Goal: Information Seeking & Learning: Check status

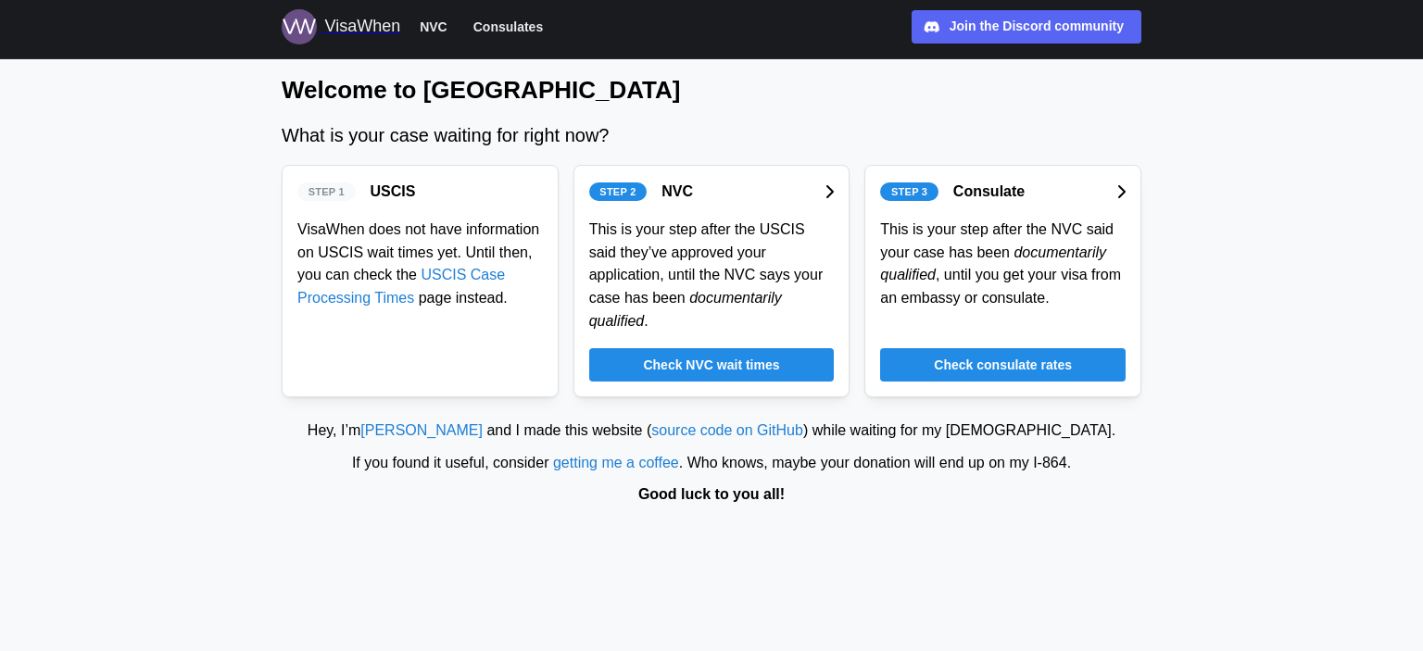
click at [664, 349] on span "Check NVC wait times" at bounding box center [711, 365] width 136 height 32
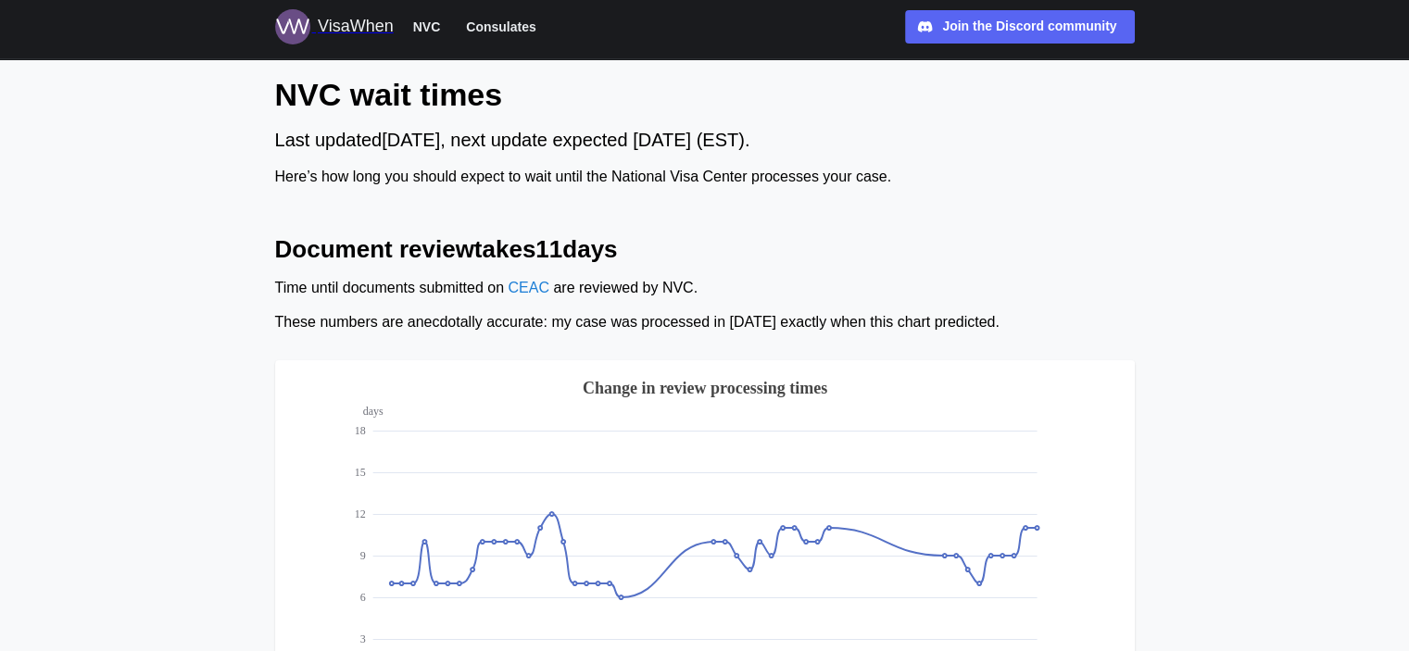
click at [437, 29] on span "NVC" at bounding box center [427, 27] width 28 height 22
click at [510, 31] on span "Consulates" at bounding box center [500, 27] width 69 height 22
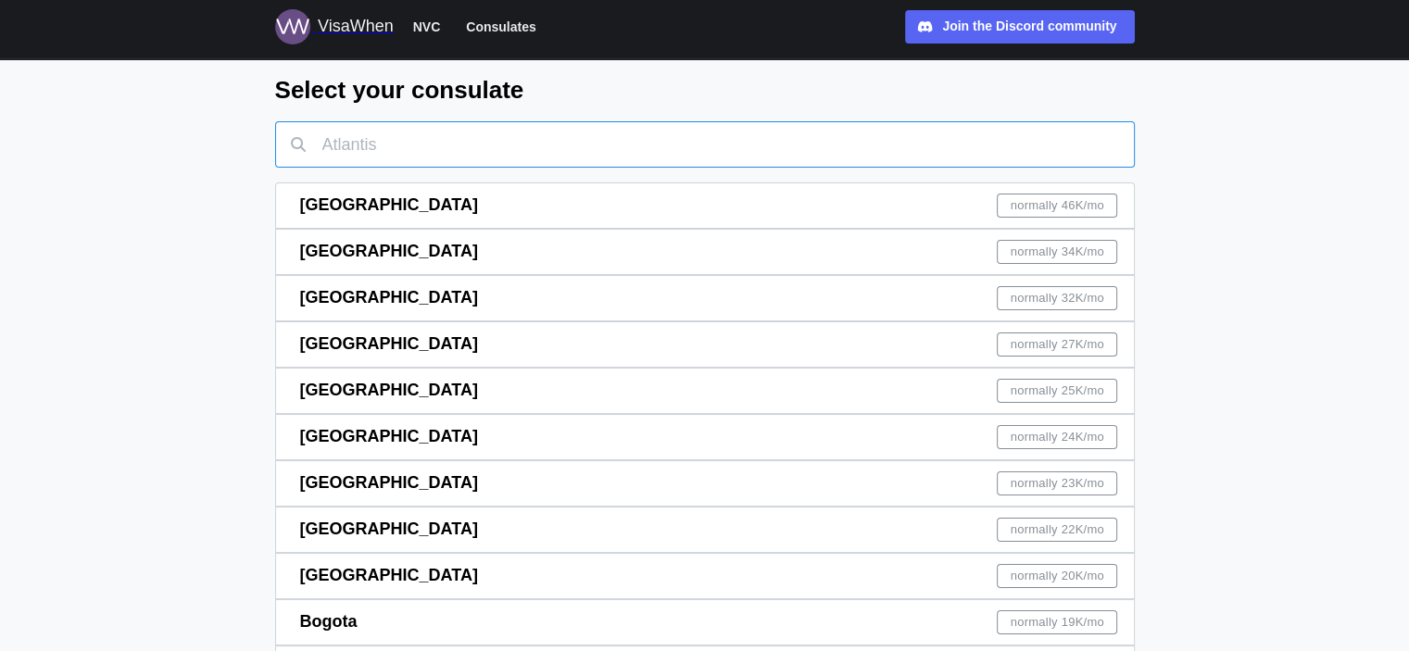
click at [486, 146] on input "text" at bounding box center [705, 144] width 860 height 46
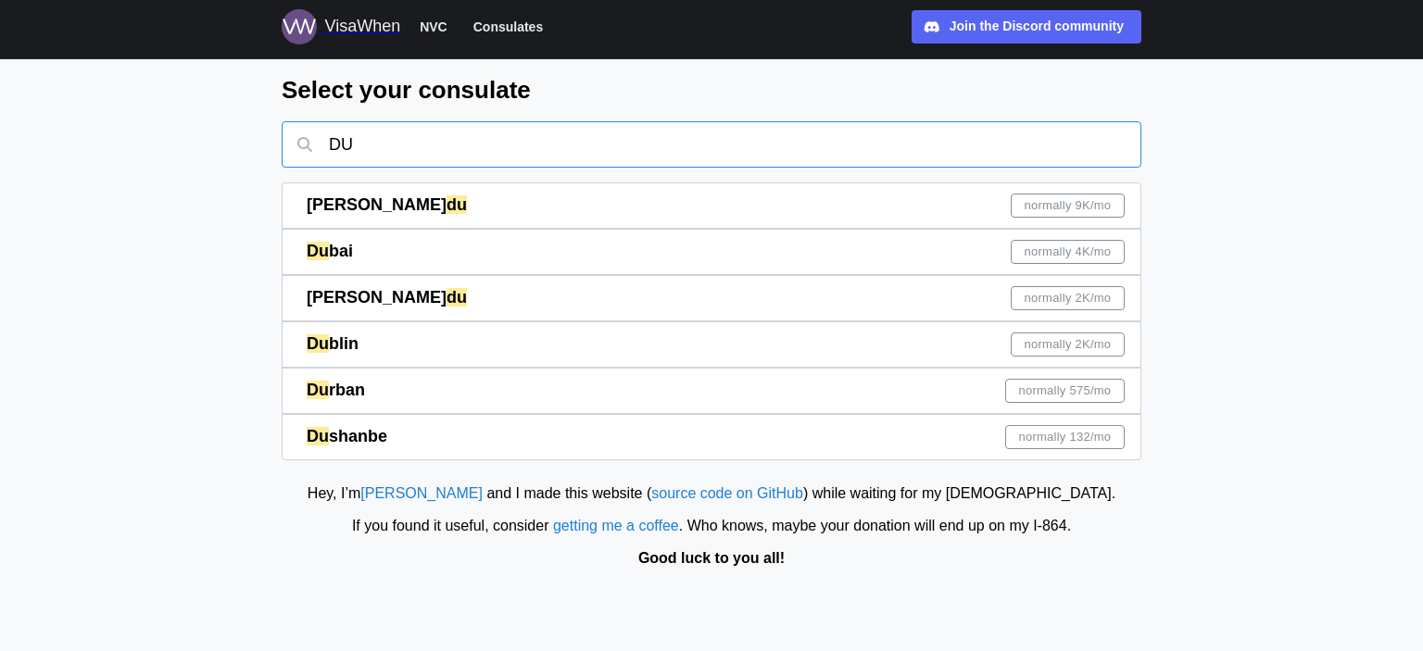
type input "DU"
click at [415, 436] on div "Du shanbe normally 132 /mo" at bounding box center [716, 437] width 818 height 44
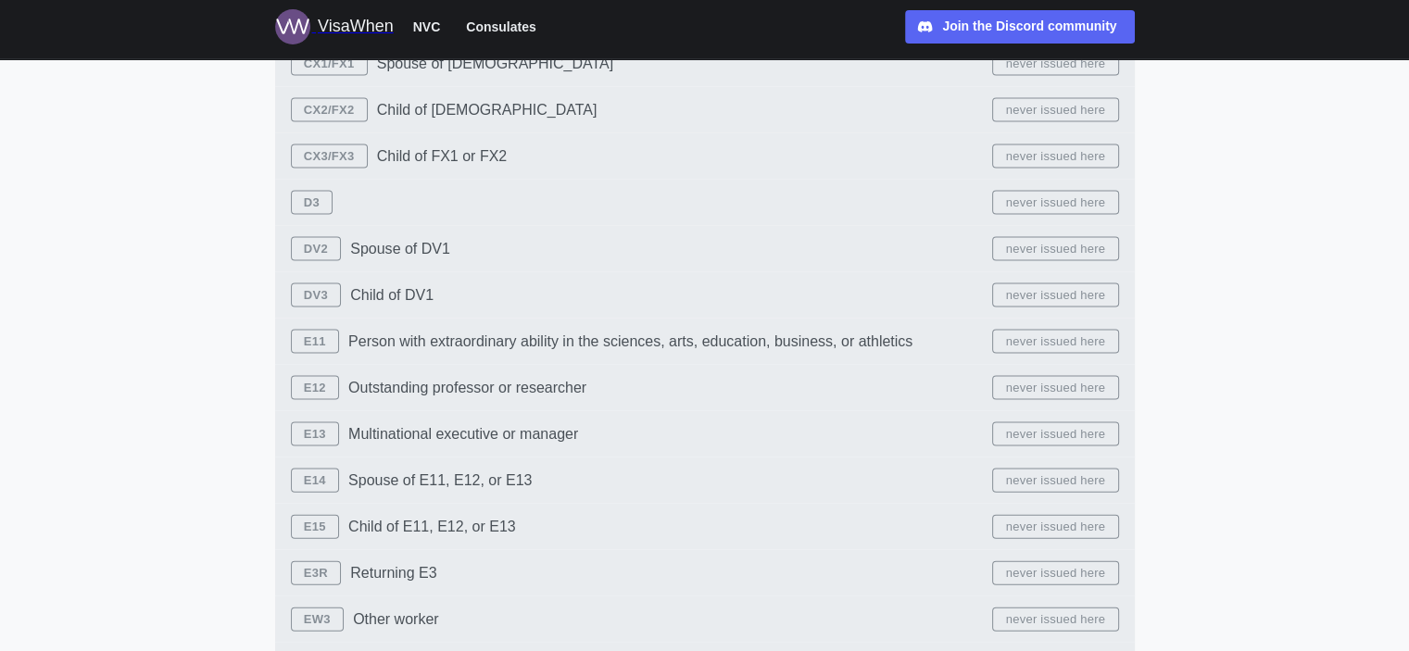
scroll to position [4077, 0]
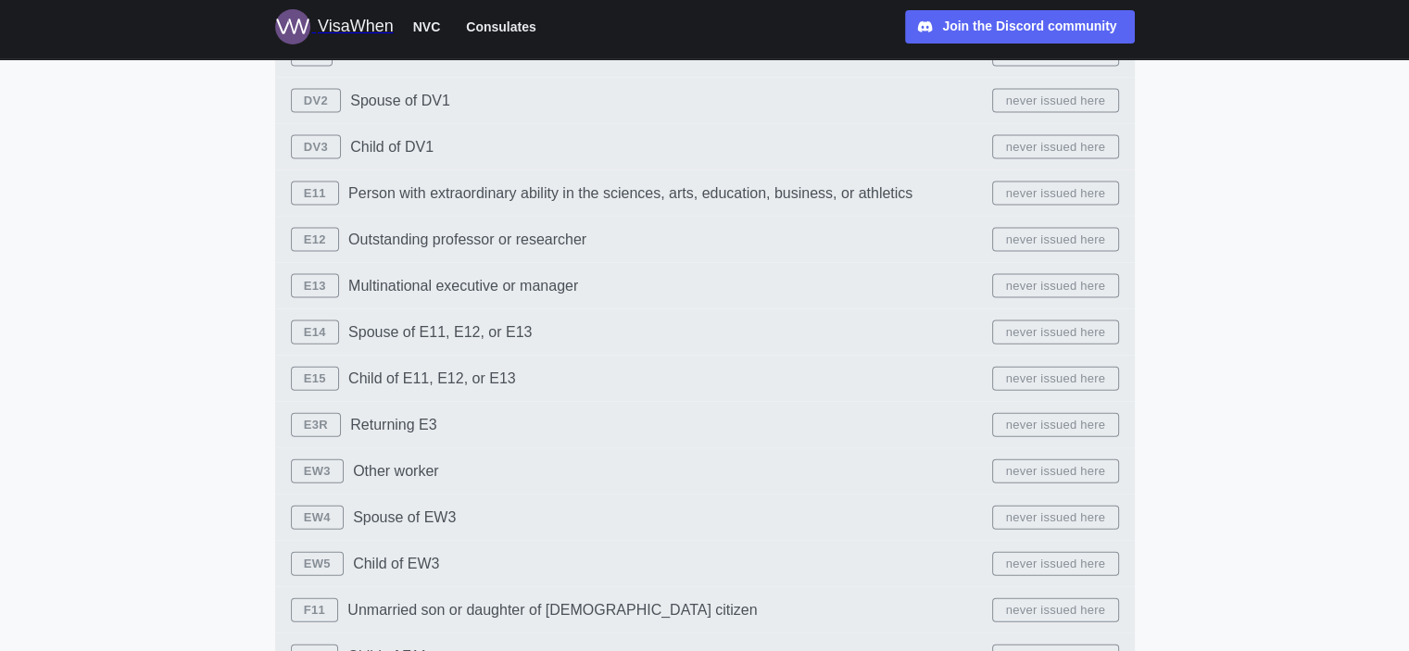
click at [1045, 470] on div "B1/B2 Business or Tourist Visa normally 88/mo J1 Exchange visitor normally 13/m…" at bounding box center [705, 194] width 860 height 8108
click at [314, 517] on div "B1/B2 Business or Tourist Visa normally 88/mo J1 Exchange visitor normally 13/m…" at bounding box center [705, 194] width 860 height 8108
click at [304, 545] on div "B1/B2 Business or Tourist Visa normally 88/mo J1 Exchange visitor normally 13/m…" at bounding box center [705, 194] width 860 height 8108
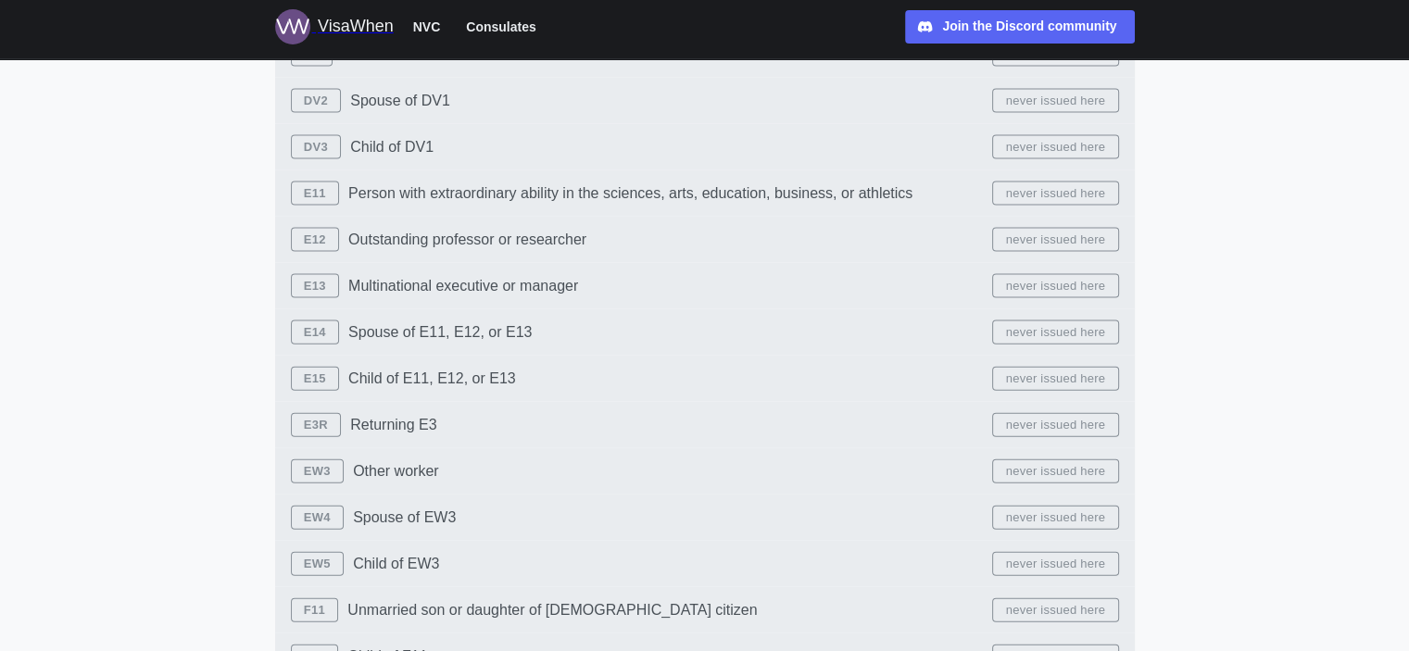
click at [304, 559] on div "B1/B2 Business or Tourist Visa normally 88/mo J1 Exchange visitor normally 13/m…" at bounding box center [705, 194] width 860 height 8108
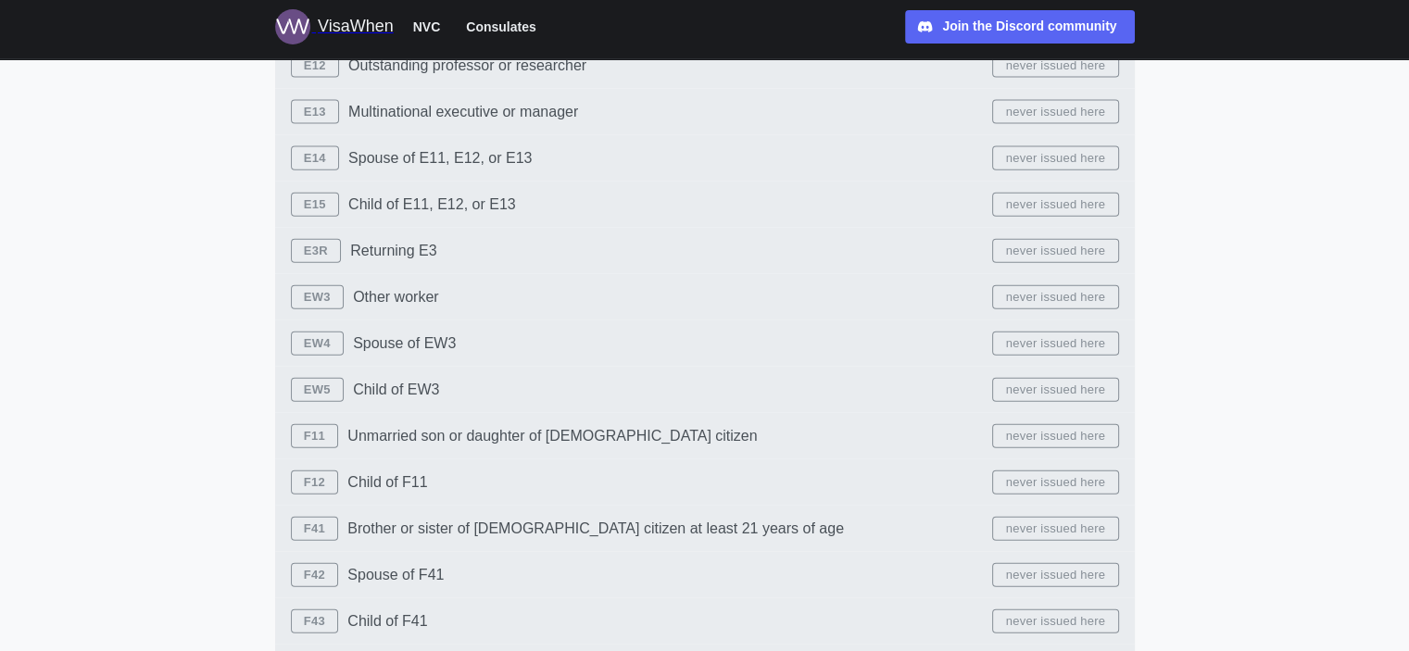
scroll to position [4262, 0]
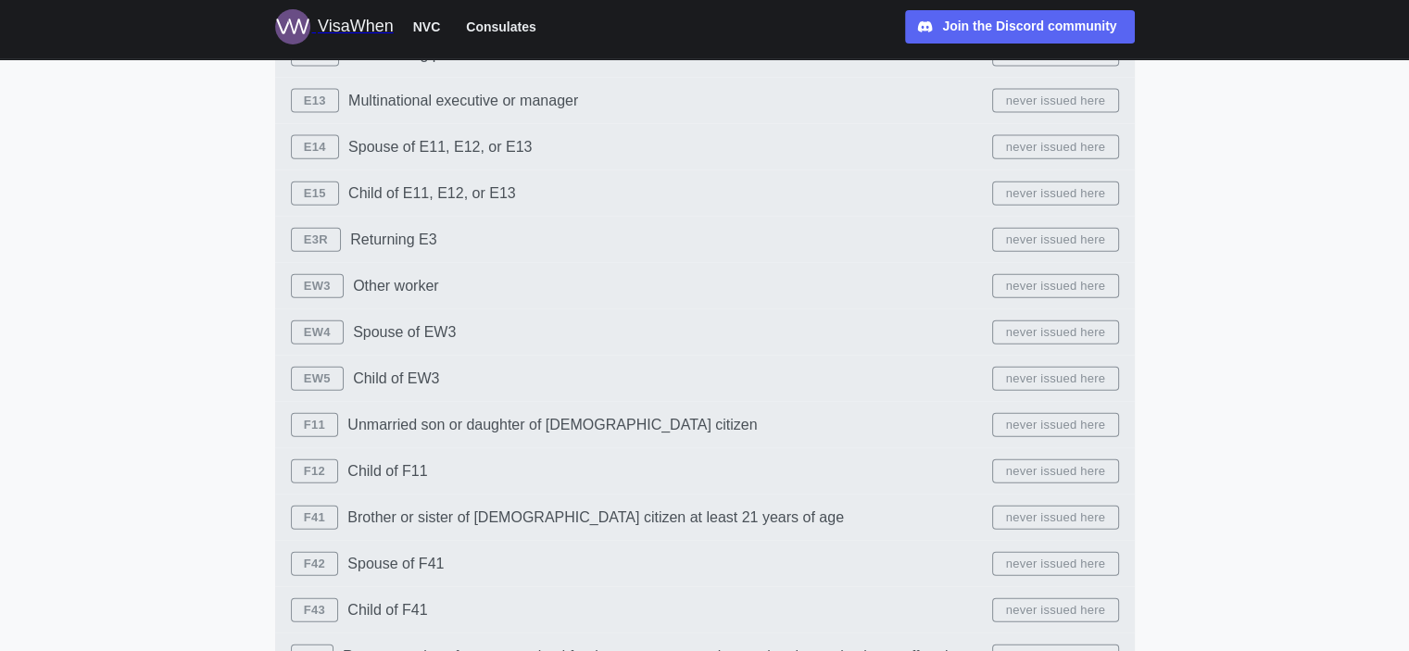
click at [315, 376] on div "B1/B2 Business or Tourist Visa normally 88/mo J1 Exchange visitor normally 13/m…" at bounding box center [705, 8] width 860 height 8108
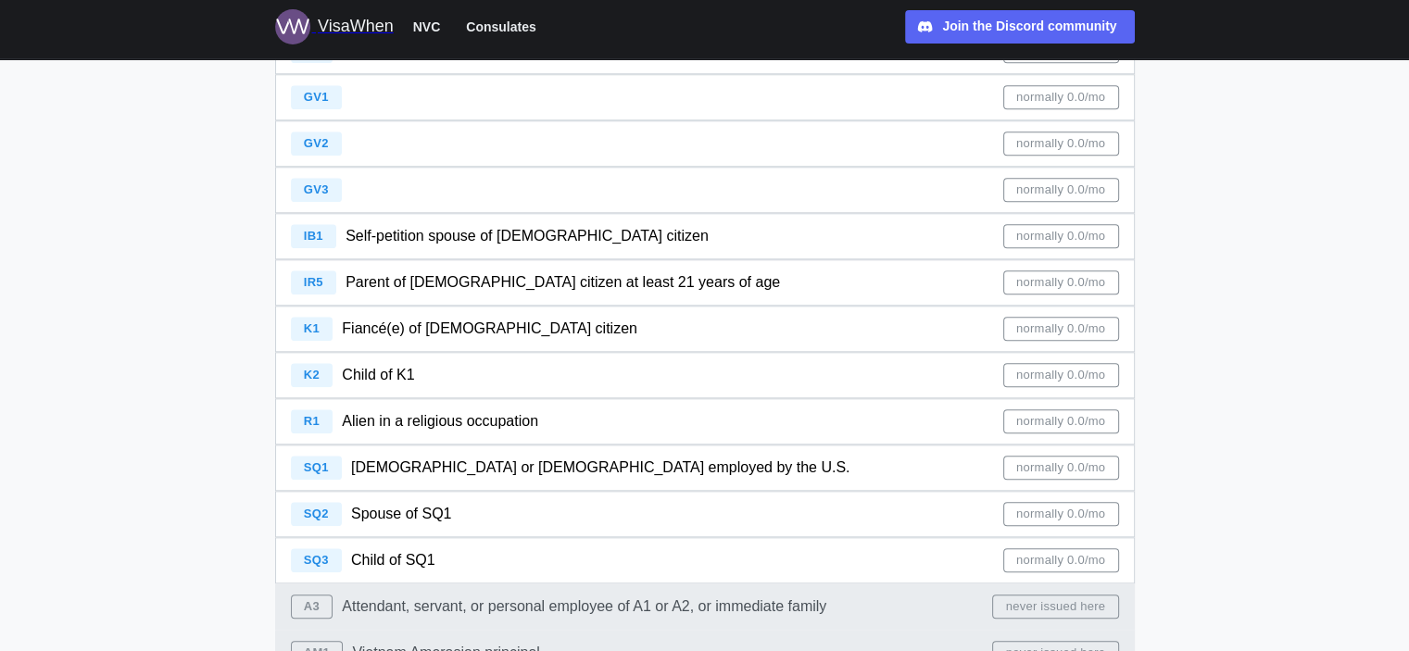
scroll to position [1761, 0]
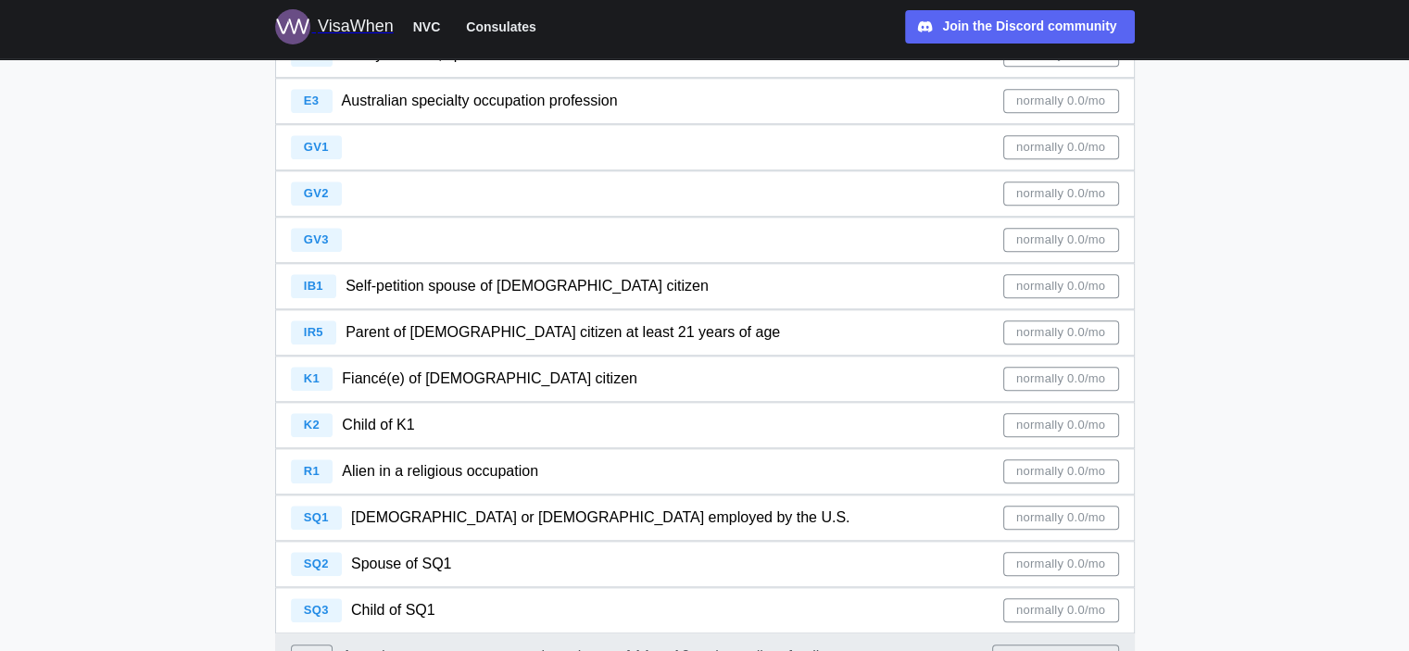
click at [1077, 520] on span "normally 0.0/mo" at bounding box center [1060, 518] width 89 height 22
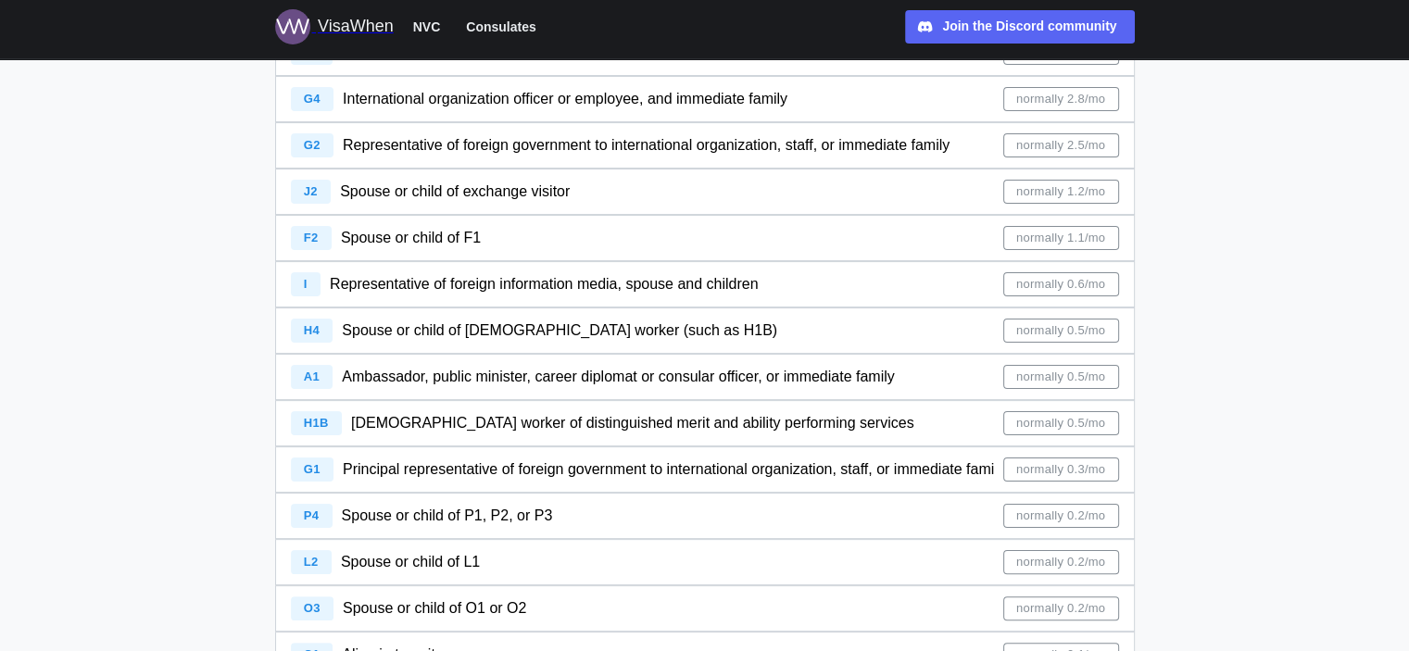
scroll to position [371, 0]
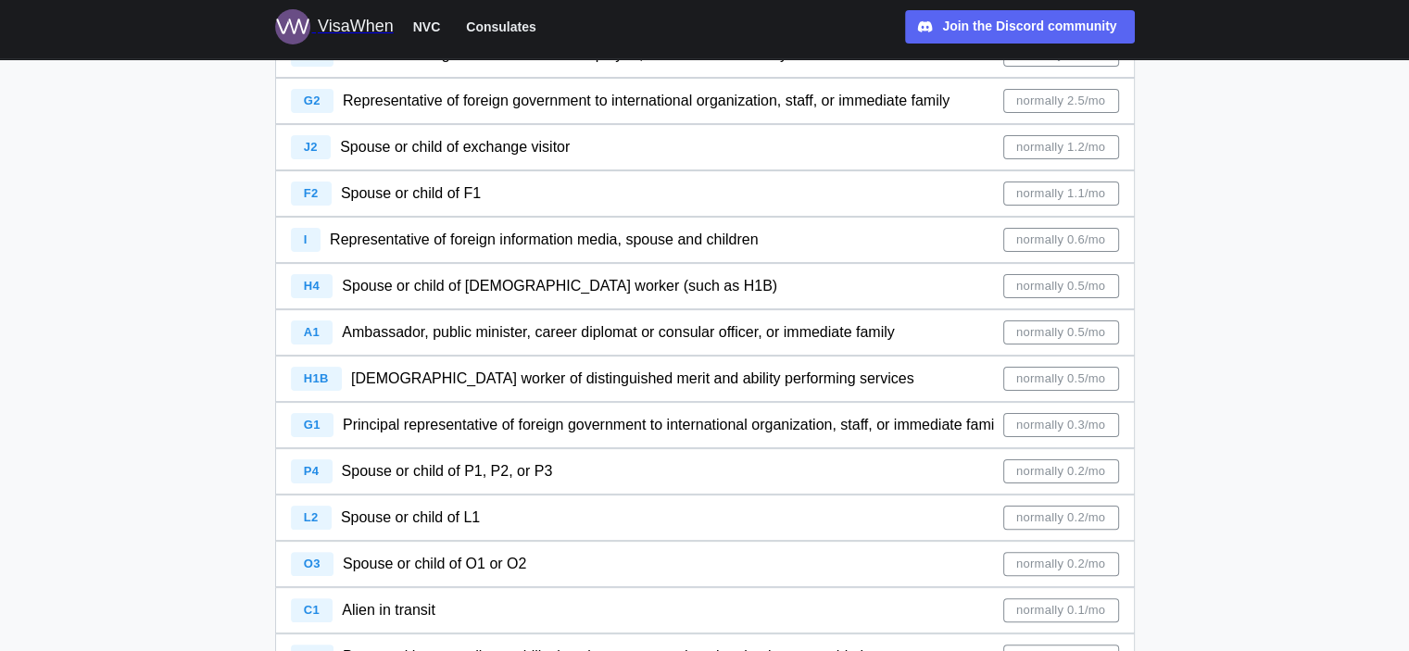
click at [1066, 276] on span "normally 0.5/mo" at bounding box center [1060, 286] width 89 height 22
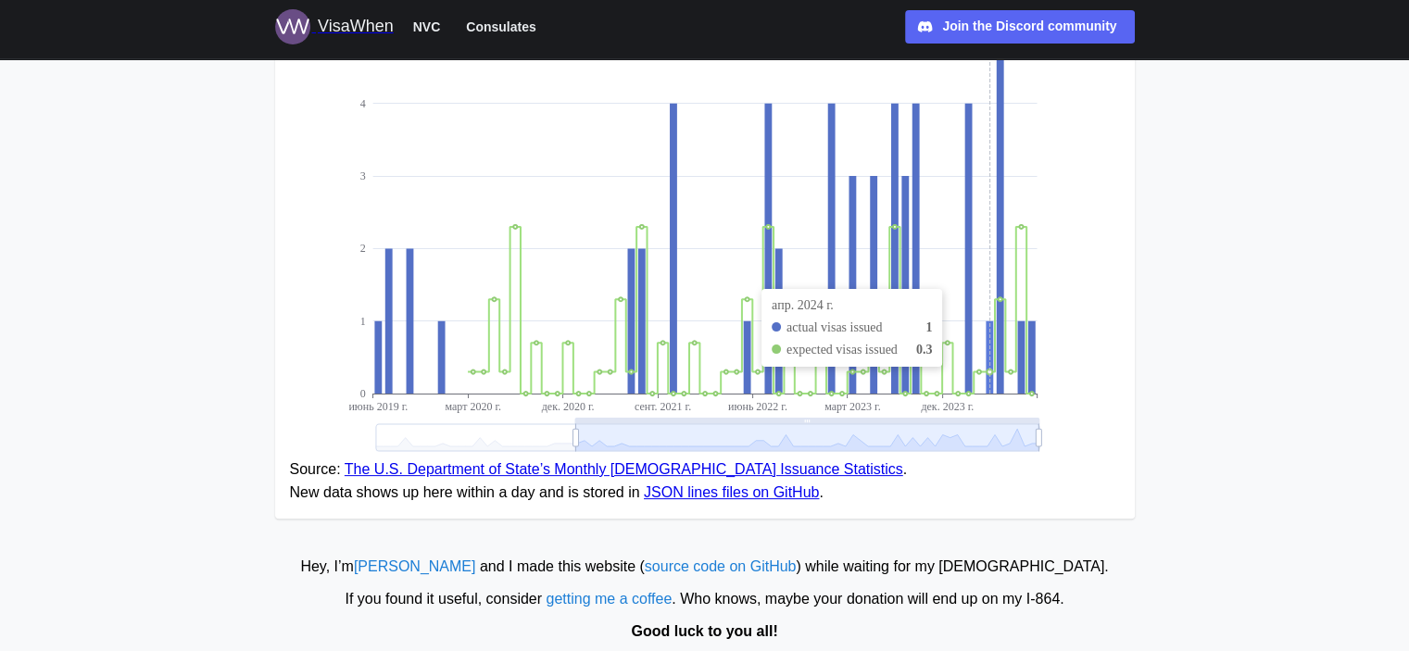
scroll to position [419, 0]
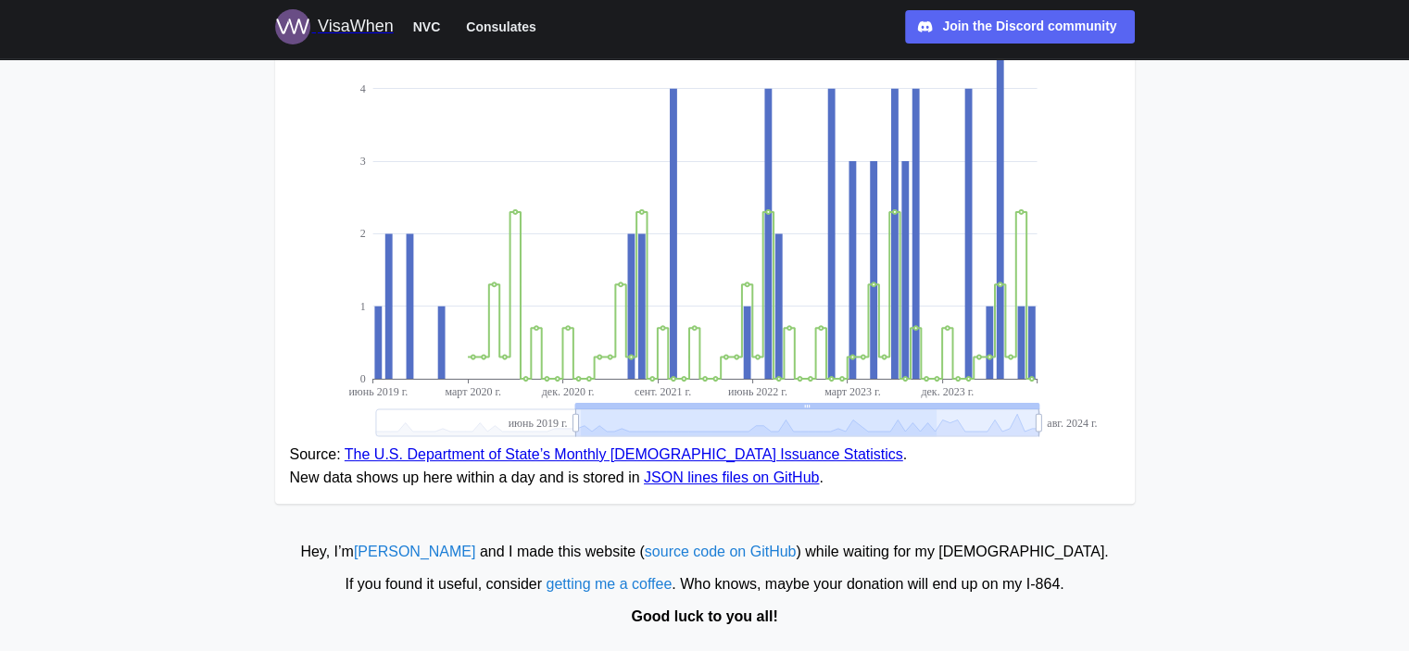
drag, startPoint x: 580, startPoint y: 421, endPoint x: 964, endPoint y: 415, distance: 383.7
click at [964, 415] on icon at bounding box center [706, 423] width 663 height 27
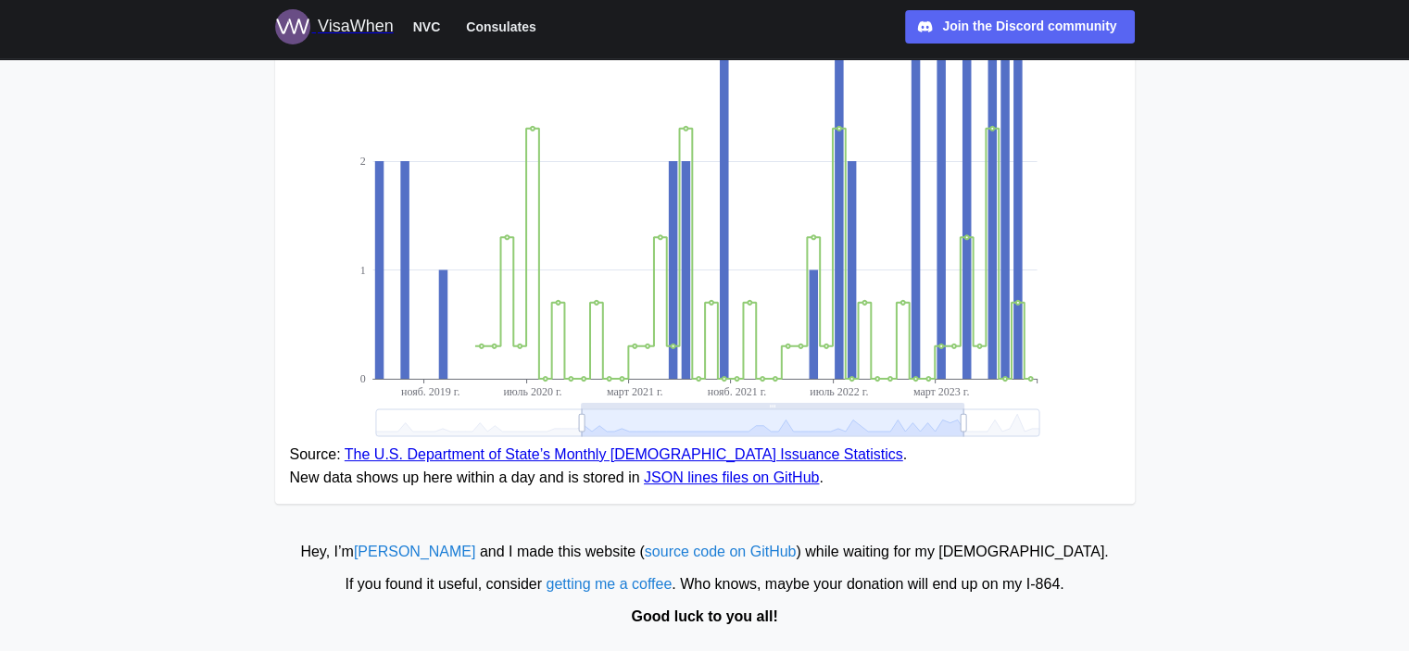
click at [1033, 422] on icon at bounding box center [706, 423] width 663 height 27
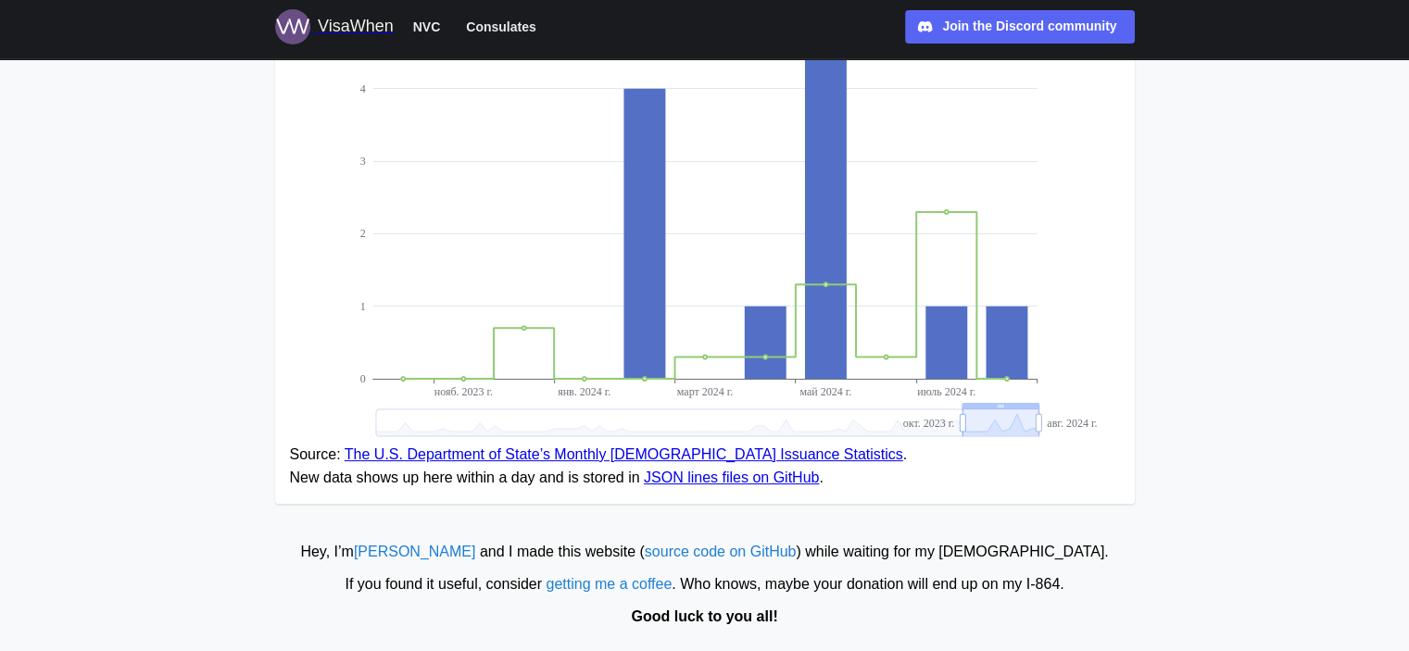
drag, startPoint x: 654, startPoint y: 425, endPoint x: 960, endPoint y: 418, distance: 305.9
drag, startPoint x: 1044, startPoint y: 423, endPoint x: 1076, endPoint y: 421, distance: 31.6
click at [1078, 421] on icon "visas 0 1 2 3 4 5 6 нояб. 2023 г. янв. 2024 г. март 2024 г. май 2024 г. июль 20…" at bounding box center [705, 166] width 830 height 556
click at [919, 490] on figure "visas 0 1 2 3 4 5 6 нояб. 2023 г. янв. 2024 г. март 2024 г. май 2024 г. июль 20…" at bounding box center [705, 189] width 860 height 632
click at [904, 476] on figcaption "Source: The U.S. Department of State’s Monthly [DEMOGRAPHIC_DATA] Issuance Stat…" at bounding box center [705, 467] width 830 height 46
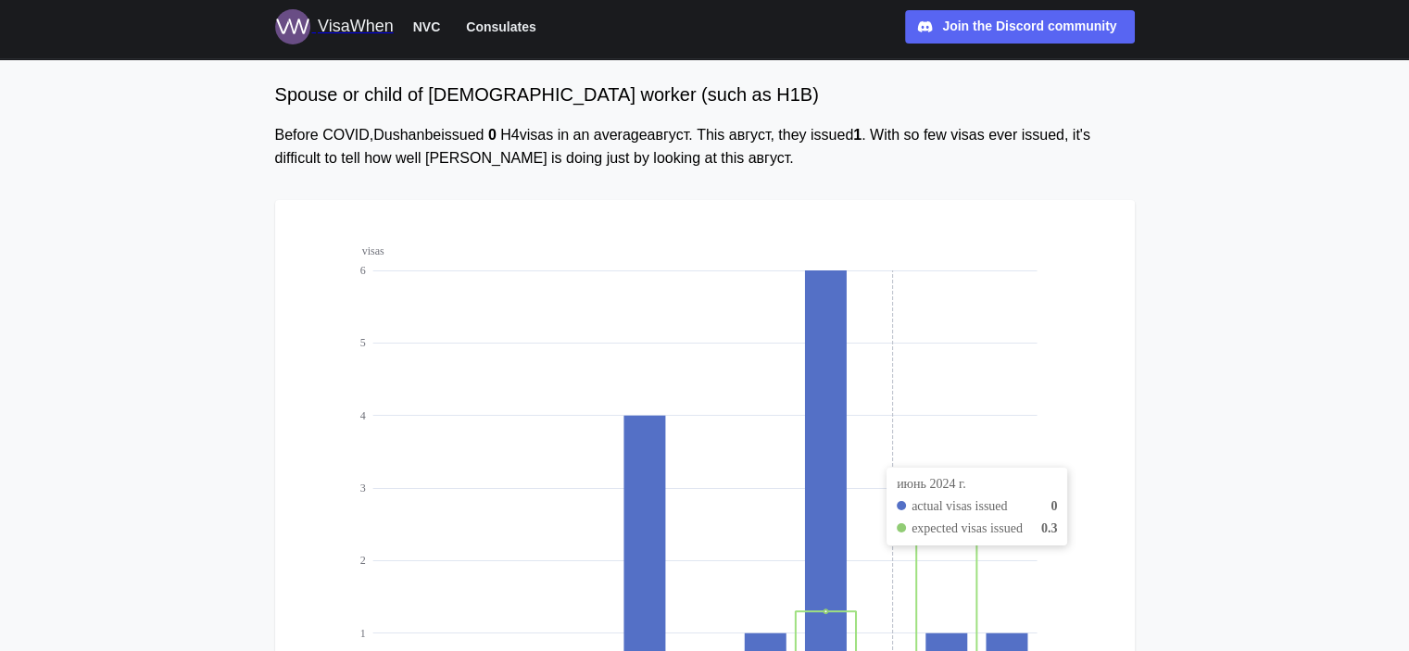
scroll to position [93, 0]
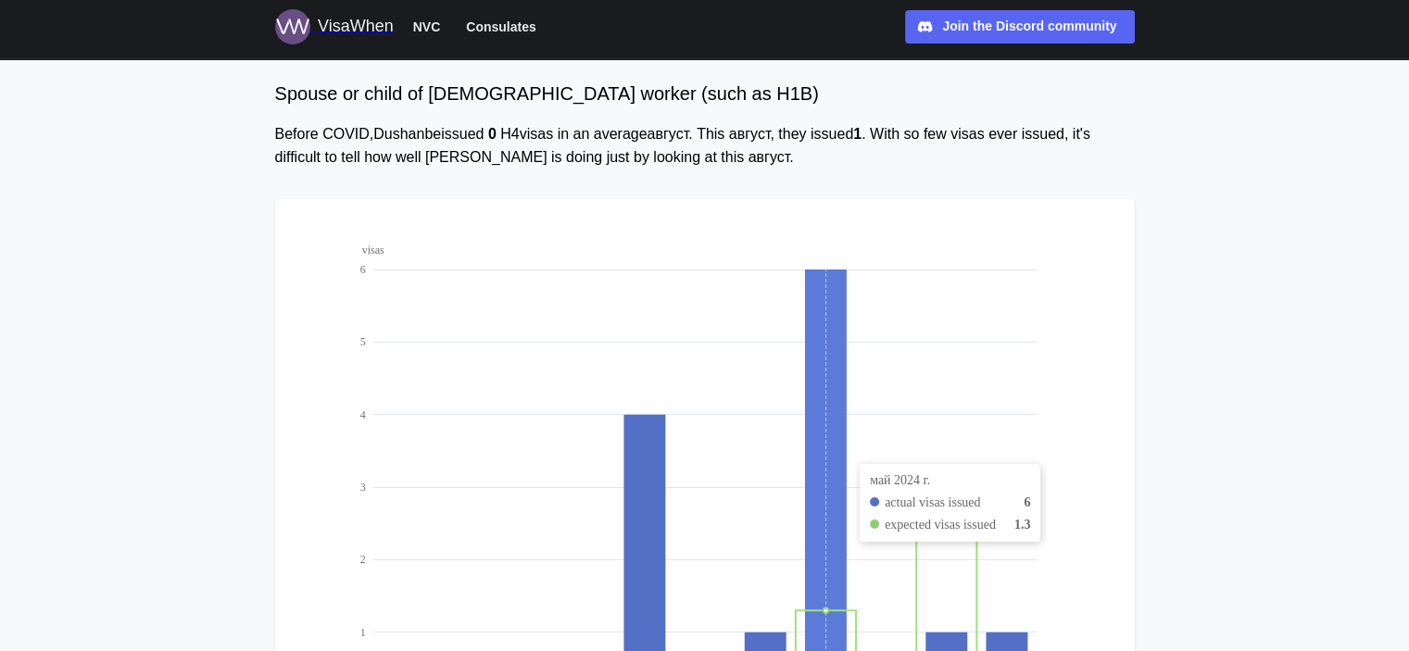
click at [840, 445] on icon at bounding box center [825, 488] width 42 height 436
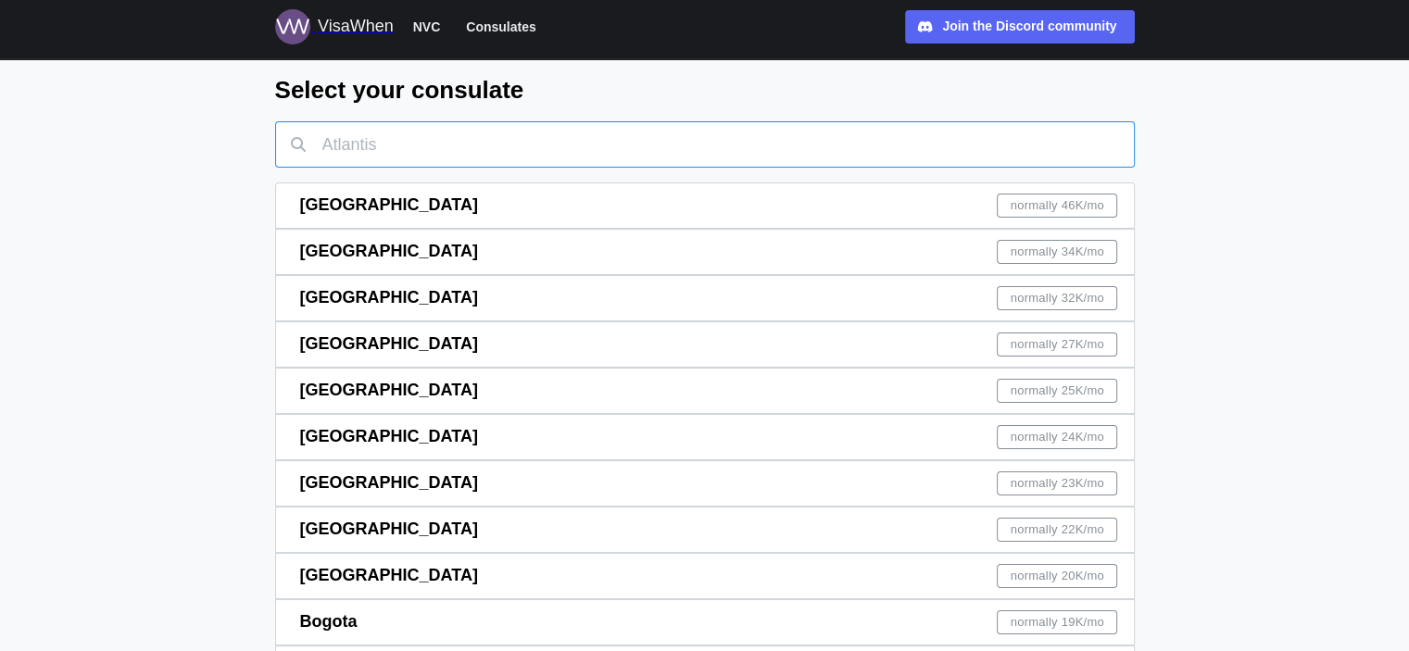
click at [410, 129] on input "text" at bounding box center [705, 144] width 860 height 46
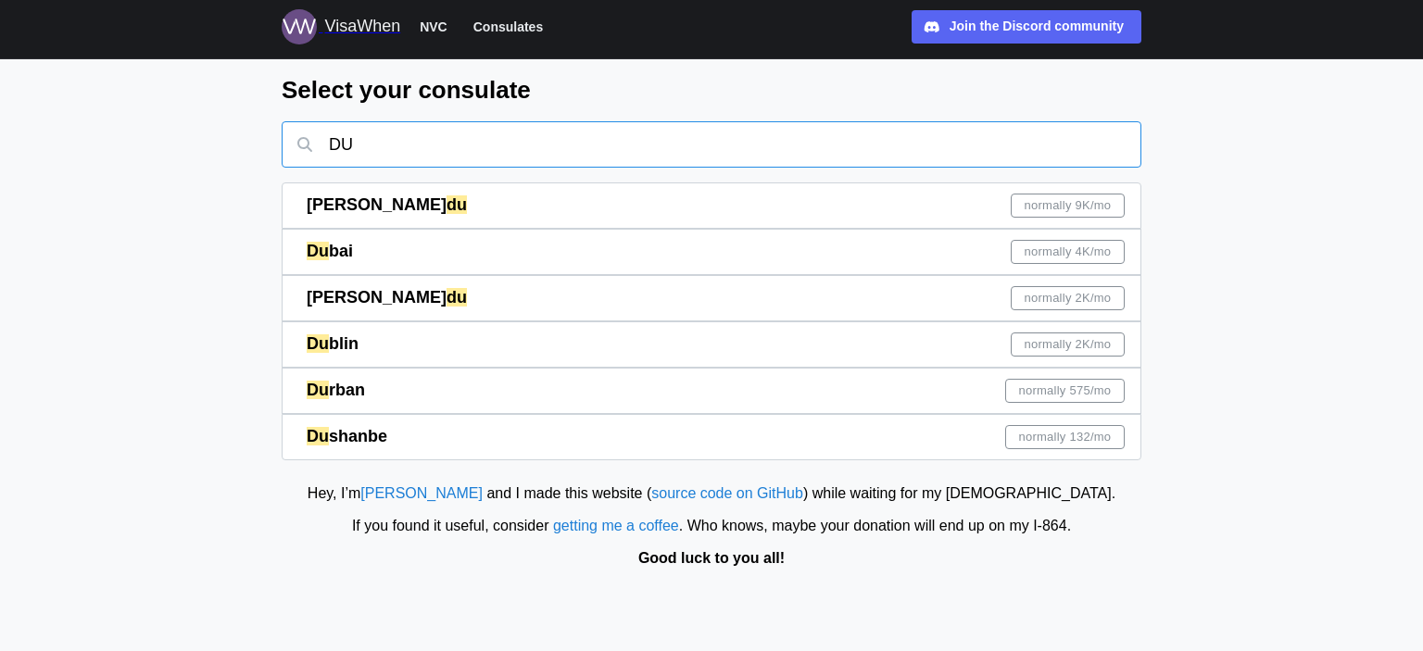
type input "D"
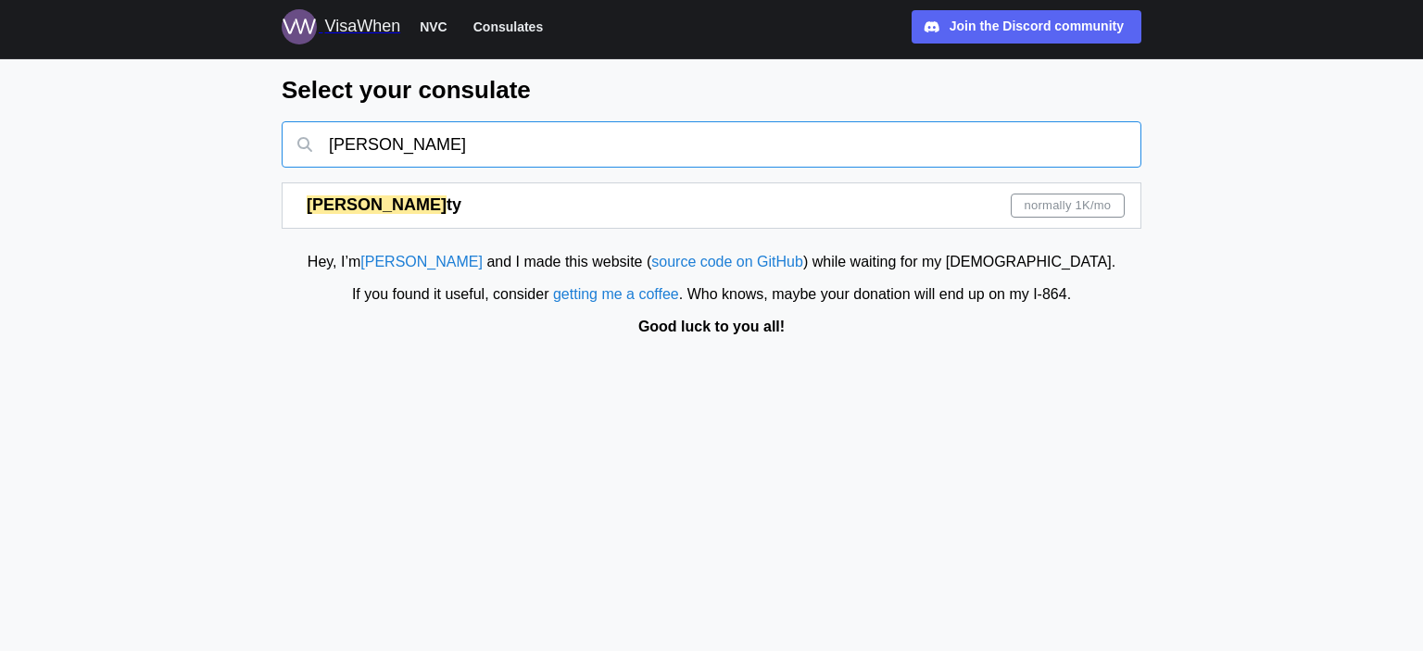
type input "[PERSON_NAME]"
click at [512, 210] on div "[PERSON_NAME] ty normally 1K /mo" at bounding box center [716, 205] width 818 height 44
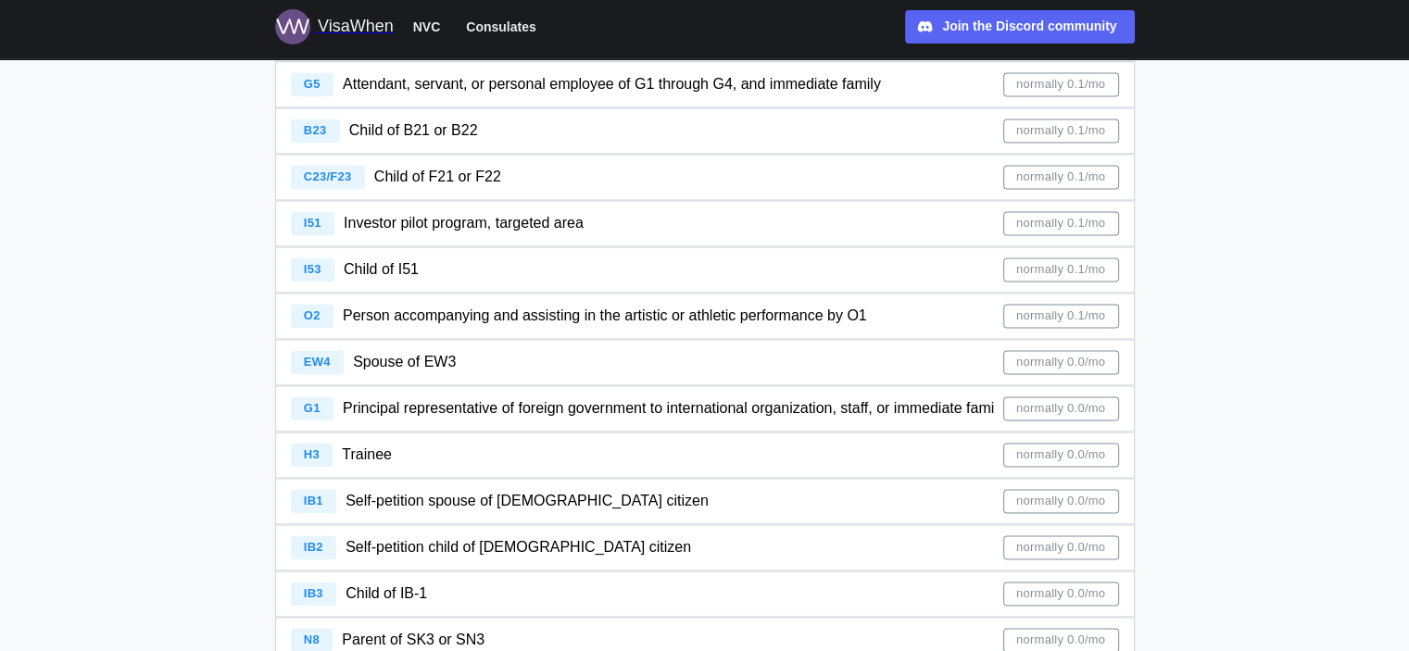
scroll to position [2873, 0]
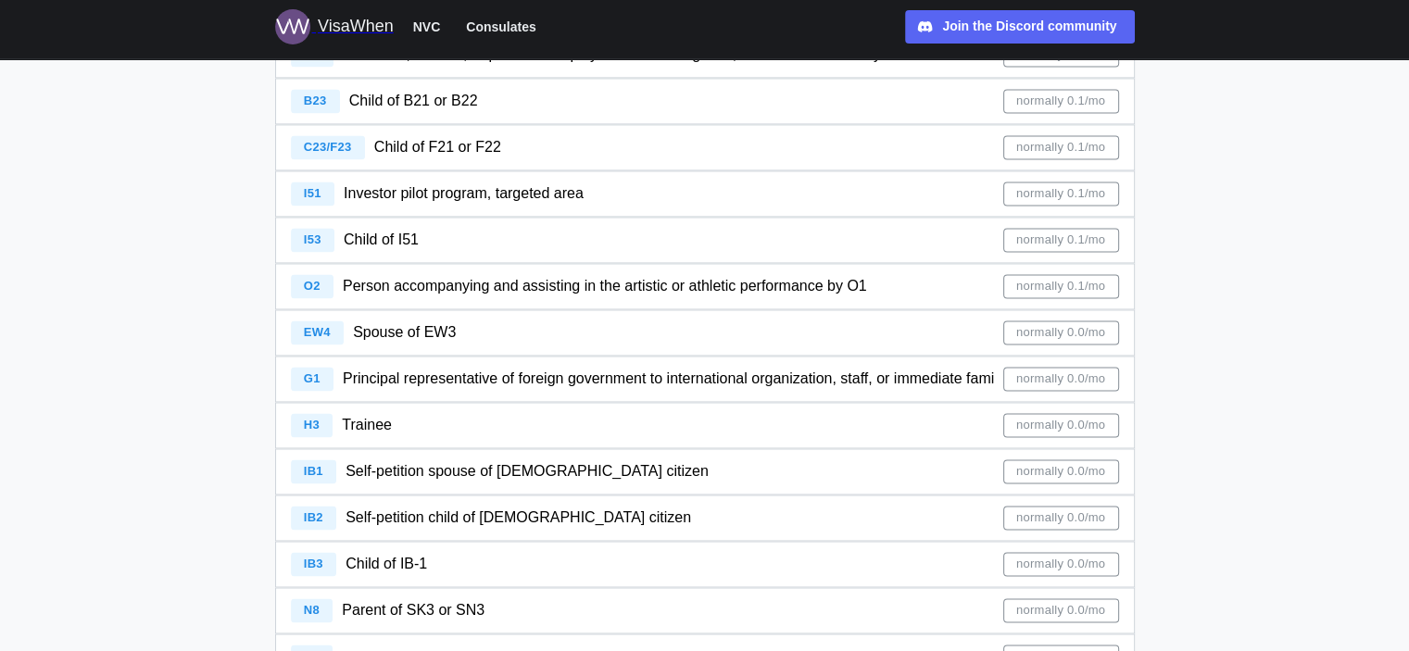
click at [408, 340] on span "Spouse of EW3" at bounding box center [404, 332] width 103 height 16
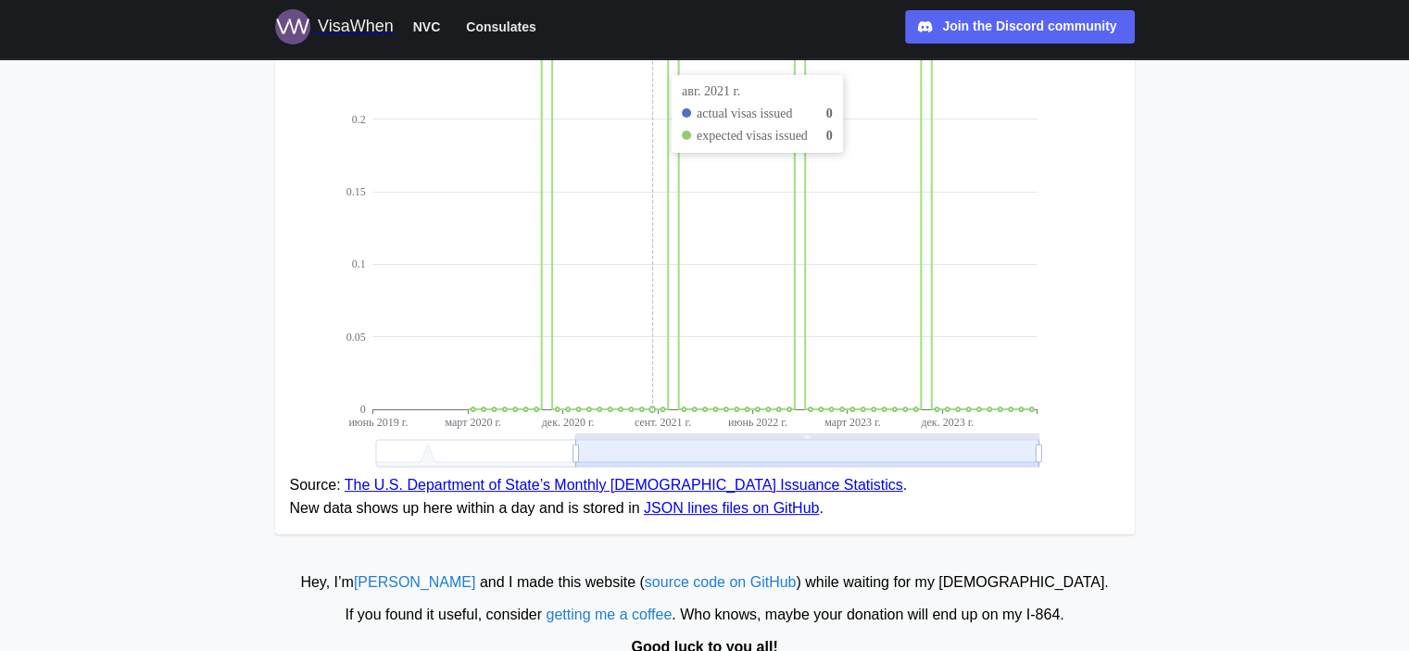
scroll to position [419, 0]
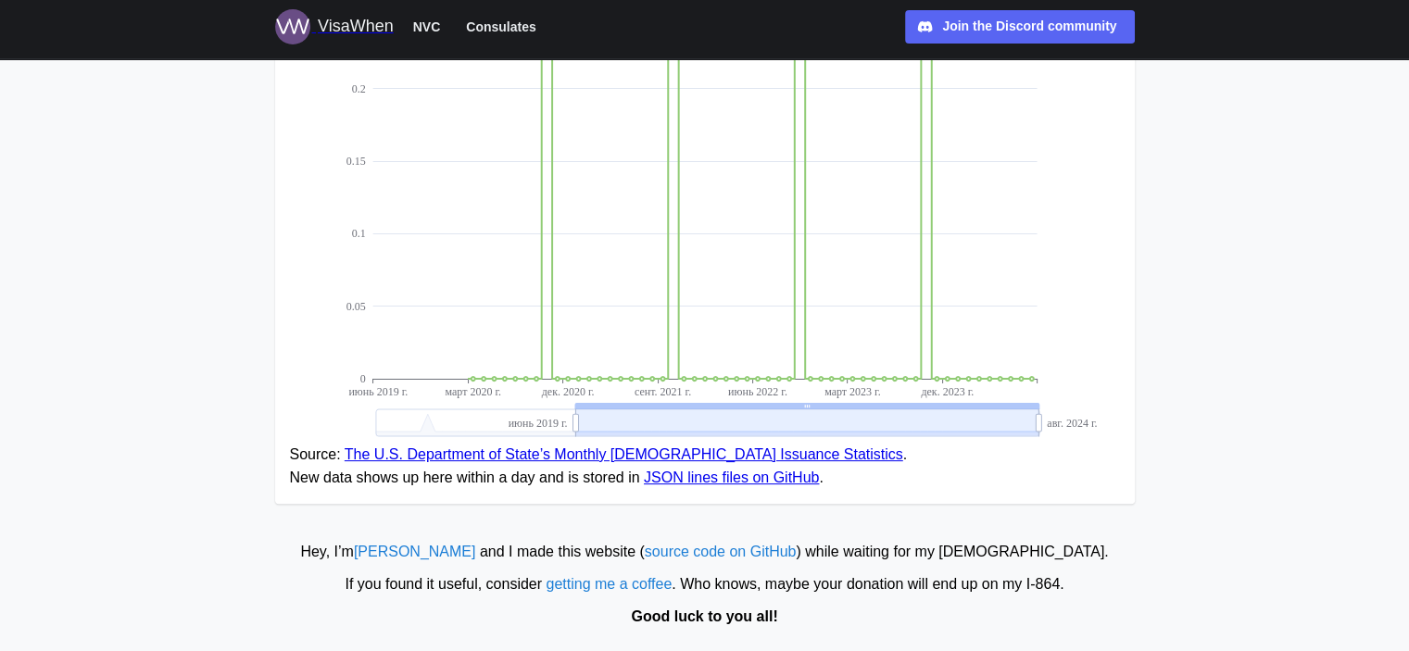
drag, startPoint x: 1036, startPoint y: 418, endPoint x: 1134, endPoint y: 417, distance: 98.2
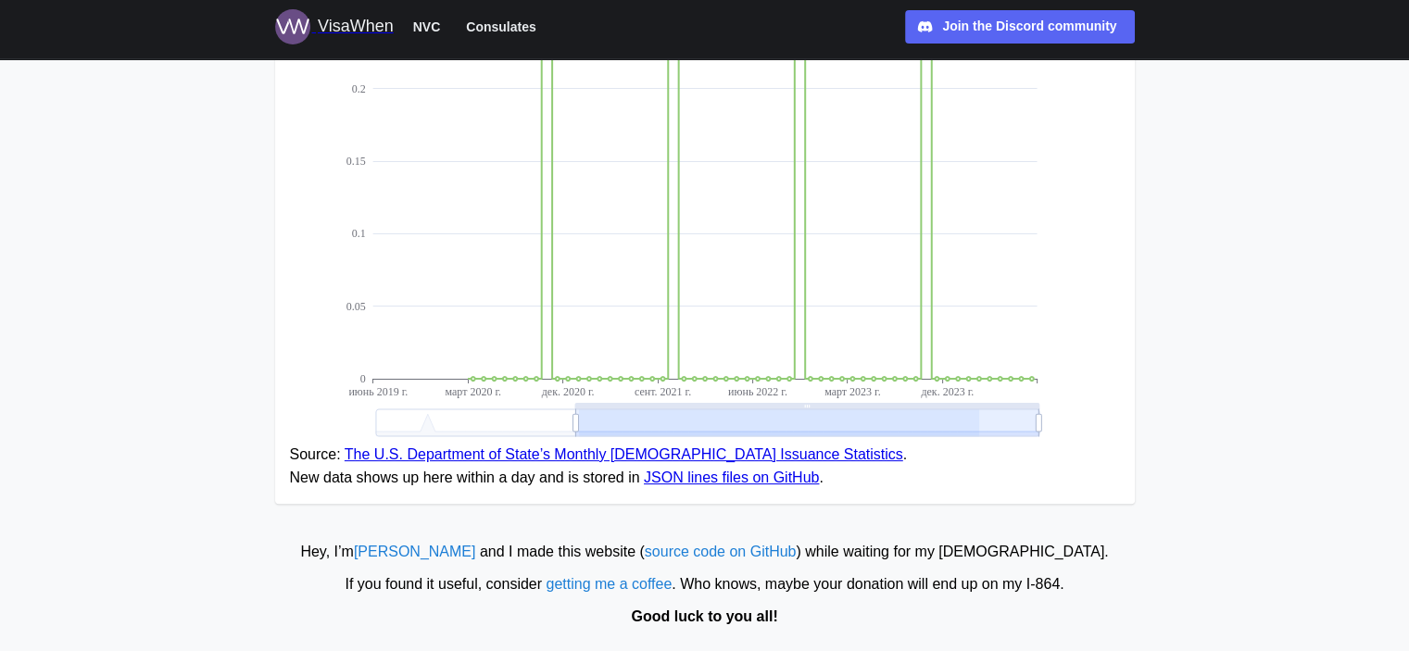
drag, startPoint x: 578, startPoint y: 428, endPoint x: 979, endPoint y: 423, distance: 400.3
click at [979, 423] on g "visas 0 0.05 0.1 0.15 0.2 0.25 0.3 июнь 2019 г. март 2020 г. дек. 2020 г. сент.…" at bounding box center [694, 178] width 696 height 520
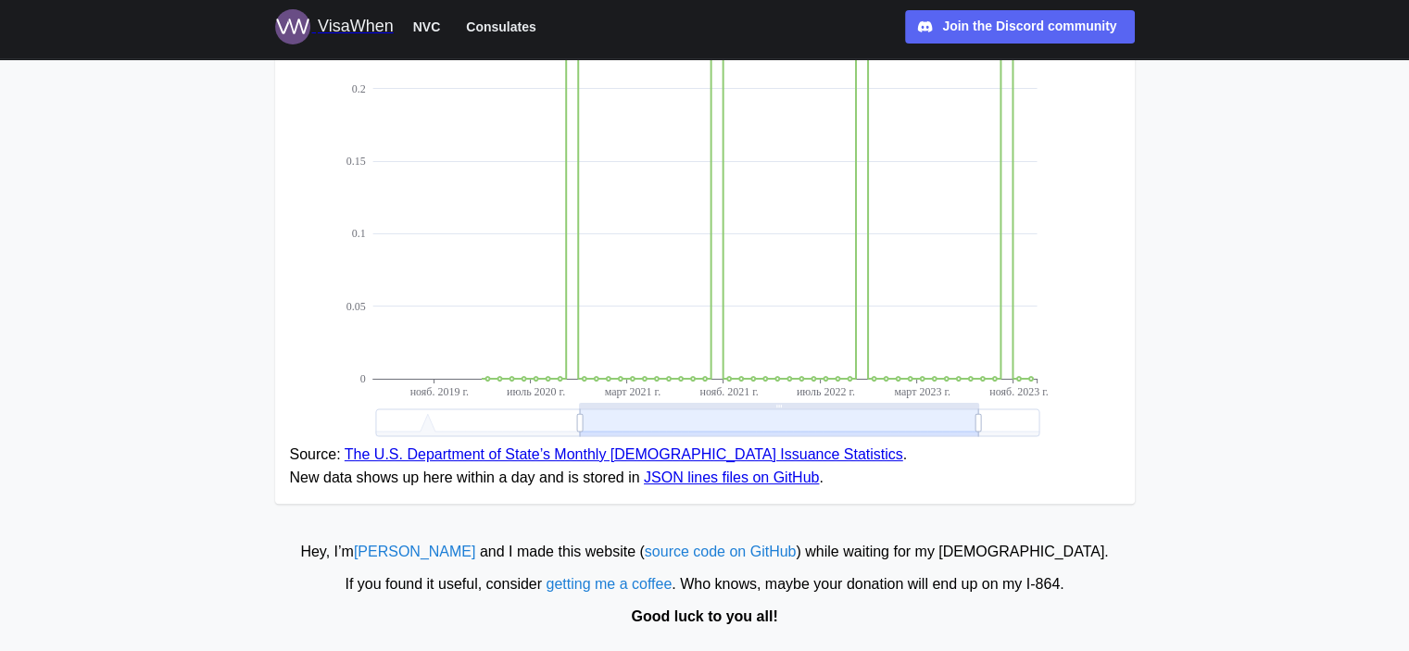
click at [1130, 324] on figure "visas 0 0.05 0.1 0.15 0.2 0.25 0.3 нояб. 2019 г. июль 2020 г. март 2021 г. нояб…" at bounding box center [705, 189] width 860 height 632
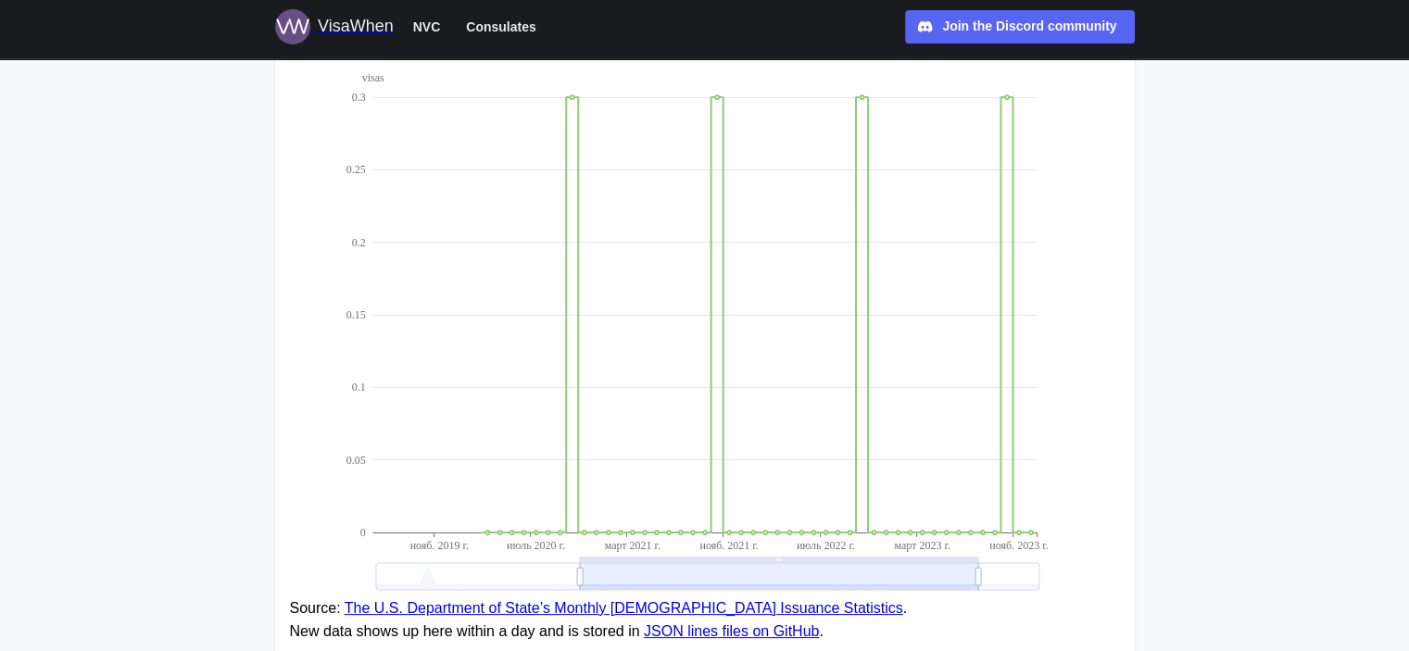
scroll to position [48, 0]
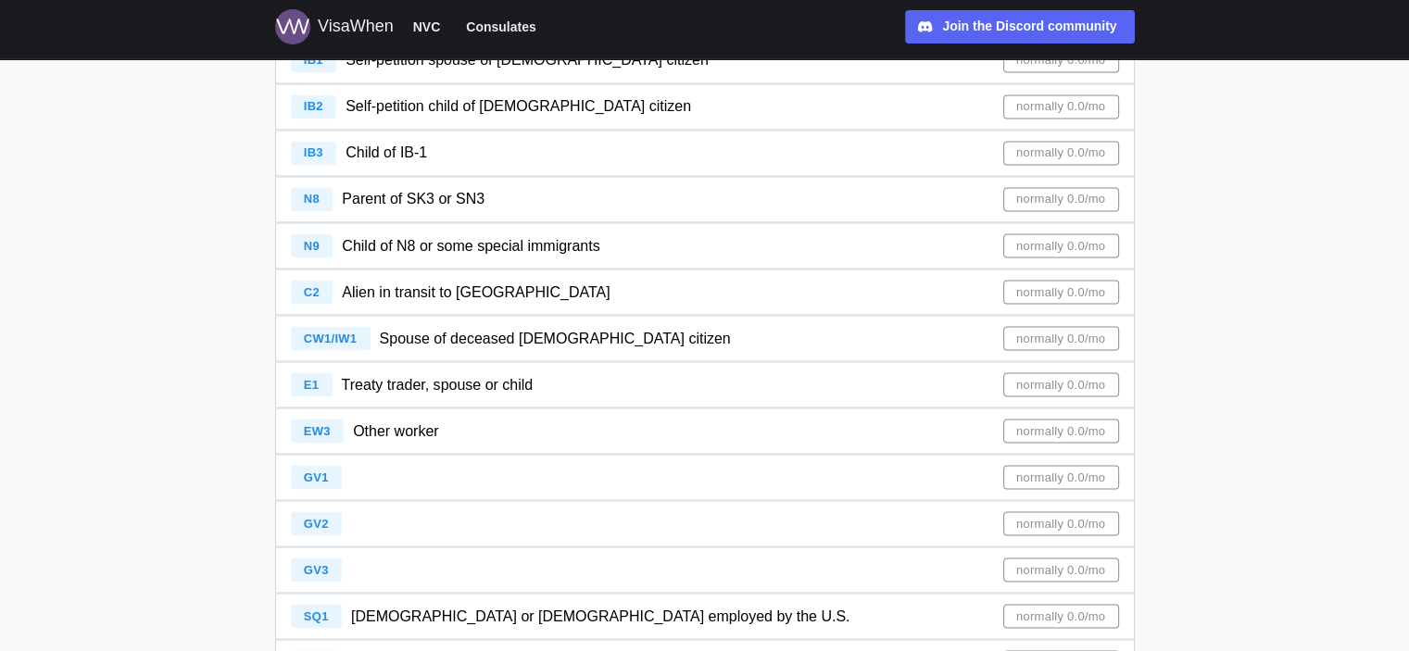
scroll to position [3336, 0]
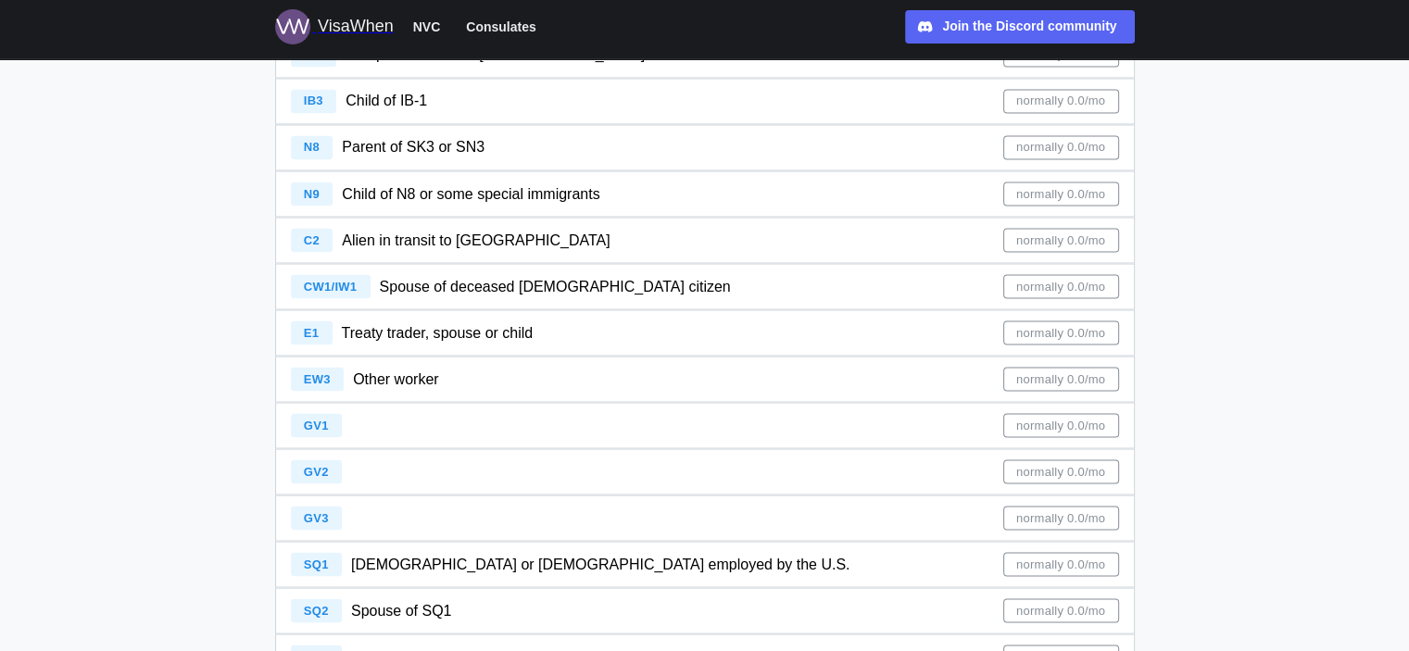
click at [437, 367] on div "EW3 Other worker" at bounding box center [365, 379] width 148 height 24
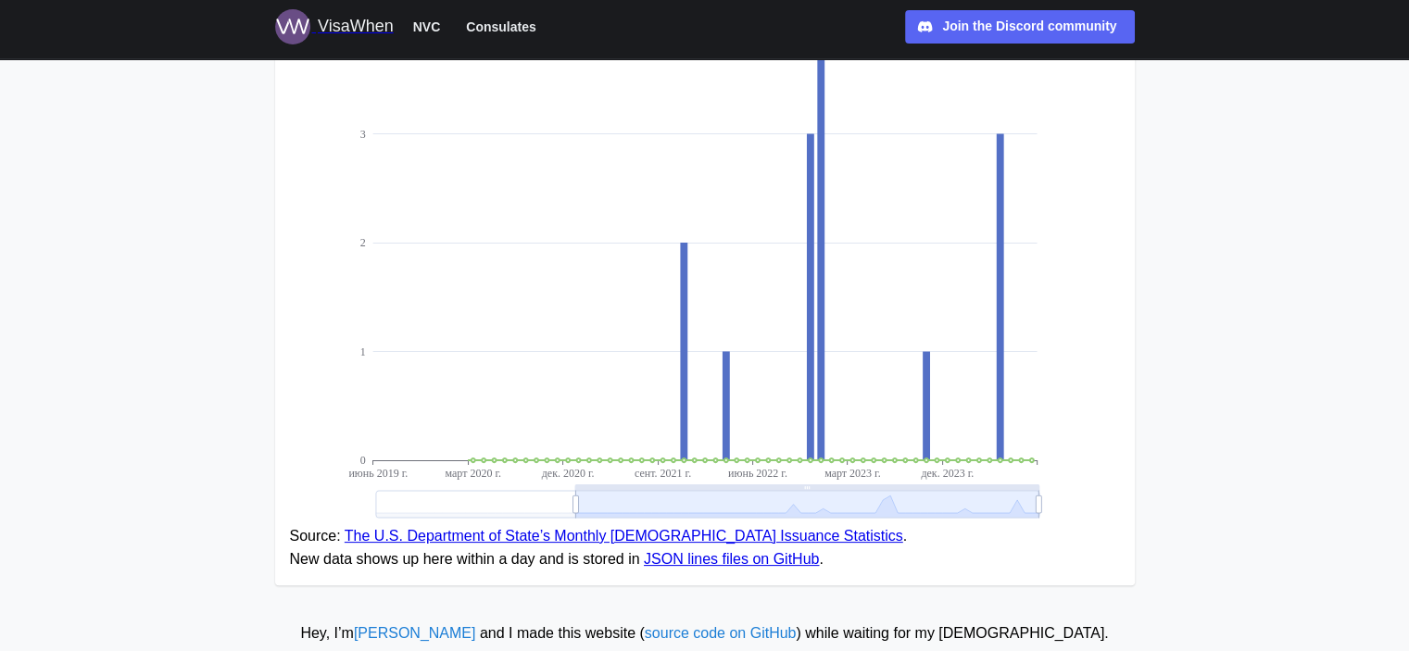
scroll to position [419, 0]
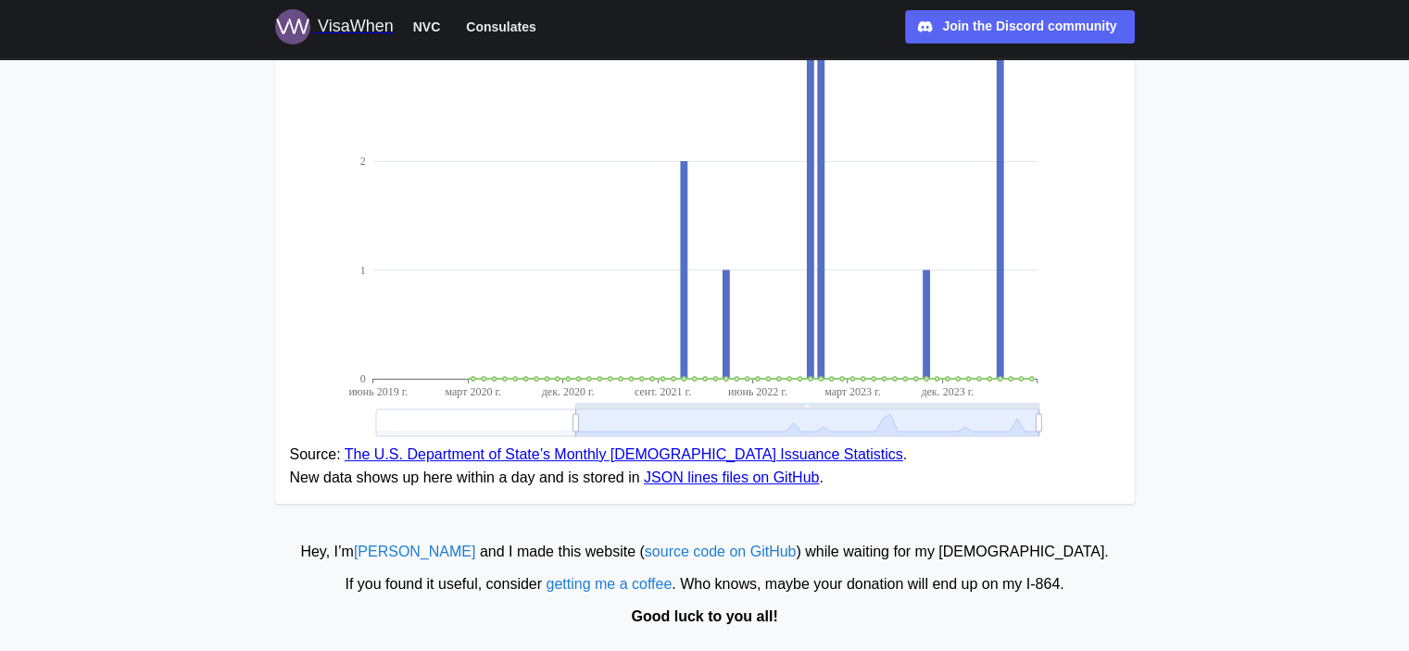
click at [578, 426] on icon at bounding box center [706, 423] width 663 height 27
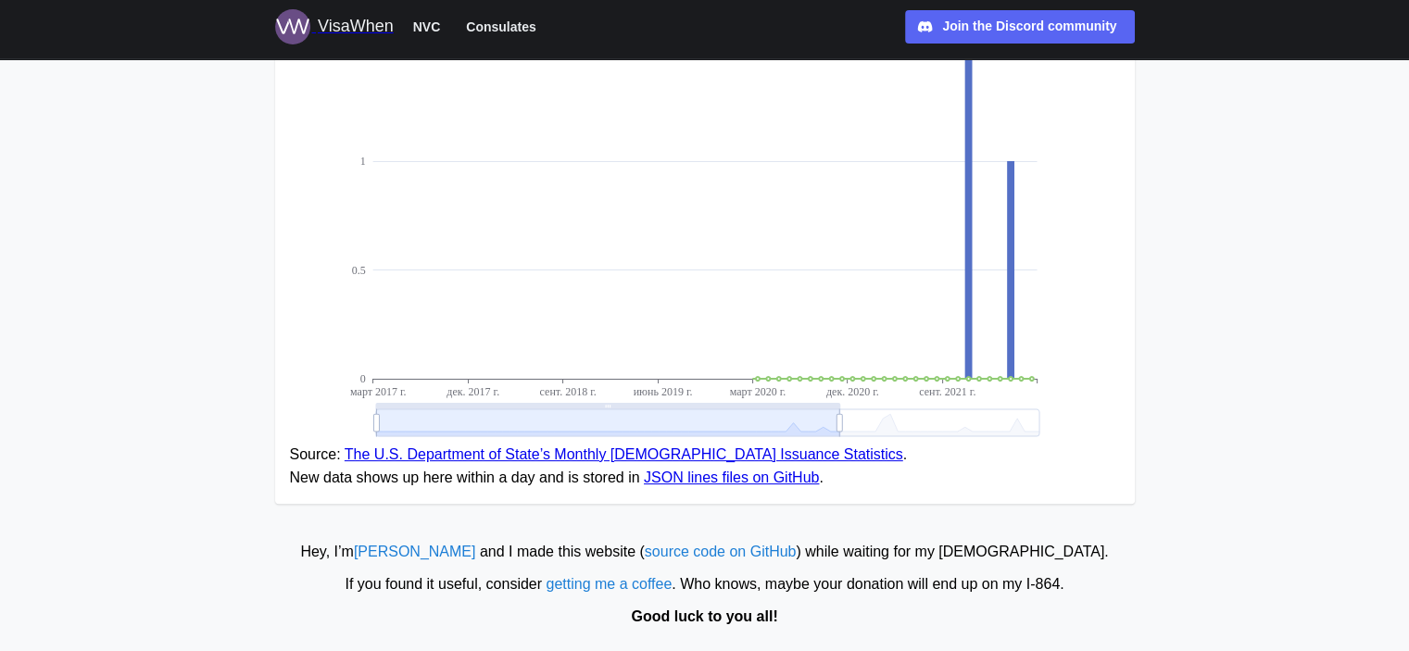
click at [1039, 420] on icon at bounding box center [706, 423] width 663 height 27
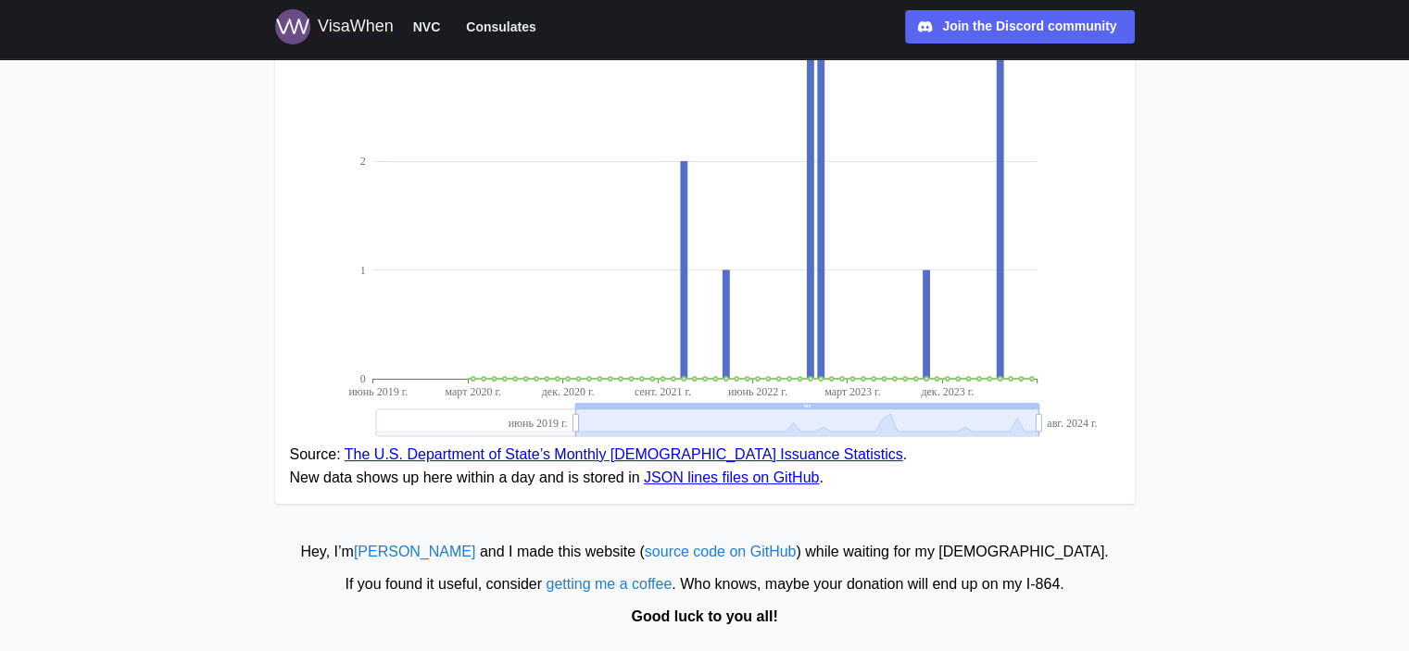
drag, startPoint x: 1035, startPoint y: 419, endPoint x: 1113, endPoint y: 412, distance: 78.1
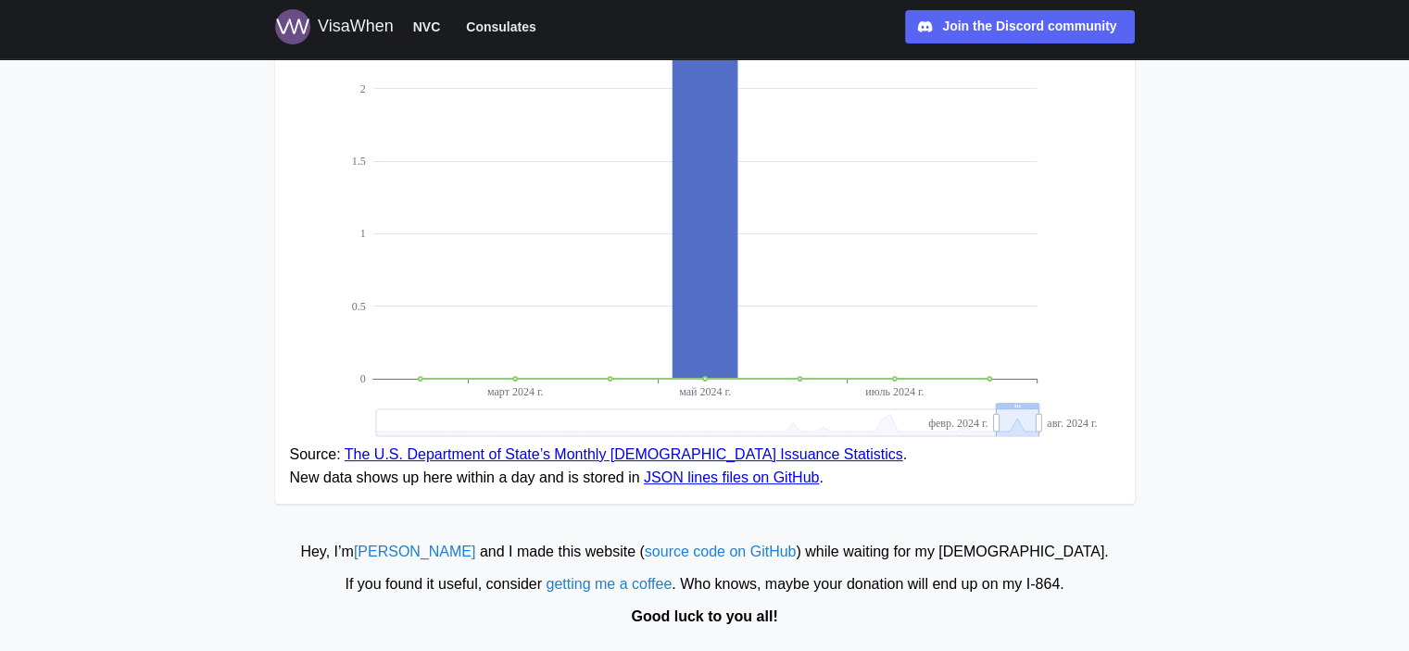
drag, startPoint x: 575, startPoint y: 425, endPoint x: 995, endPoint y: 419, distance: 420.7
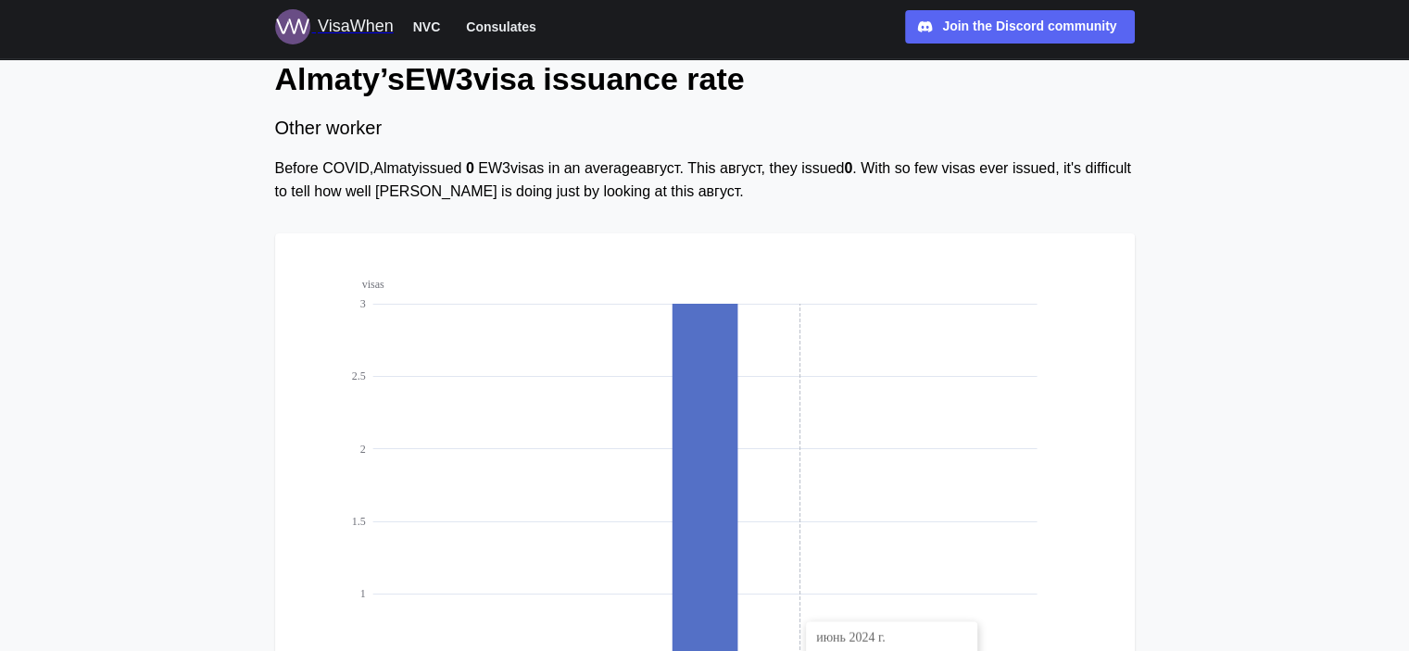
scroll to position [48, 0]
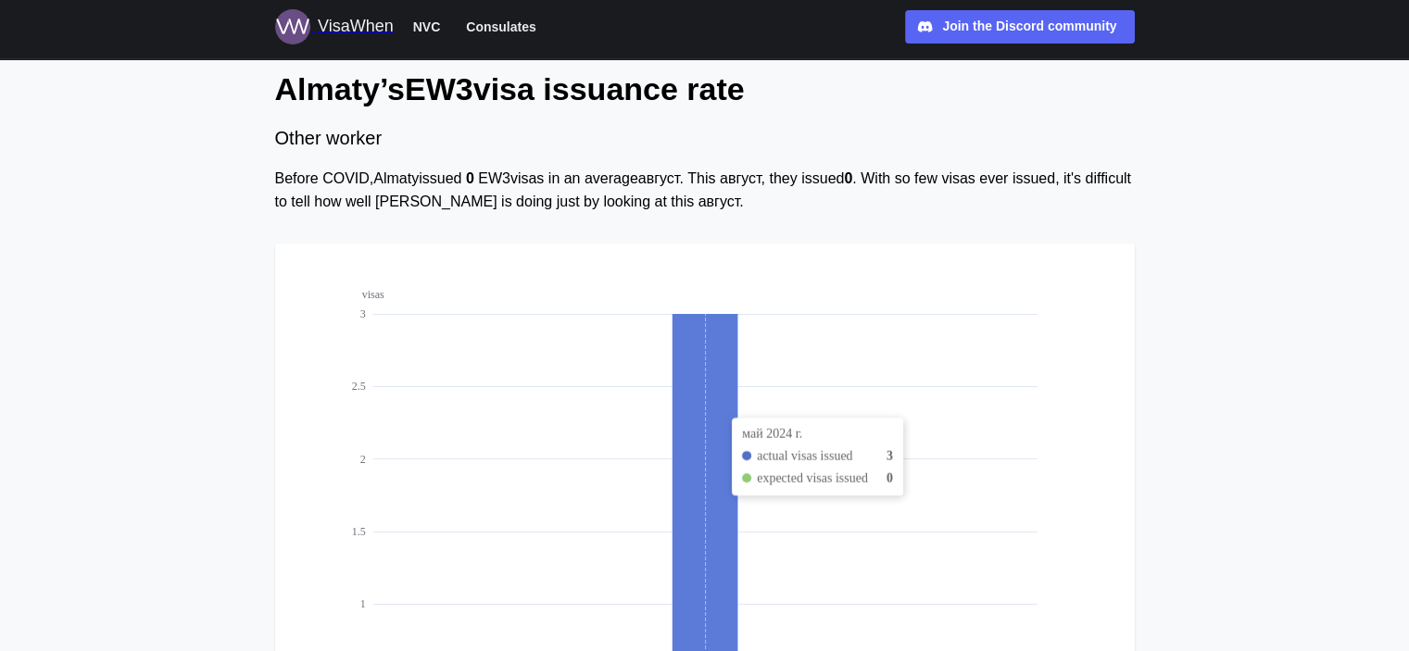
click at [713, 399] on icon at bounding box center [705, 532] width 66 height 436
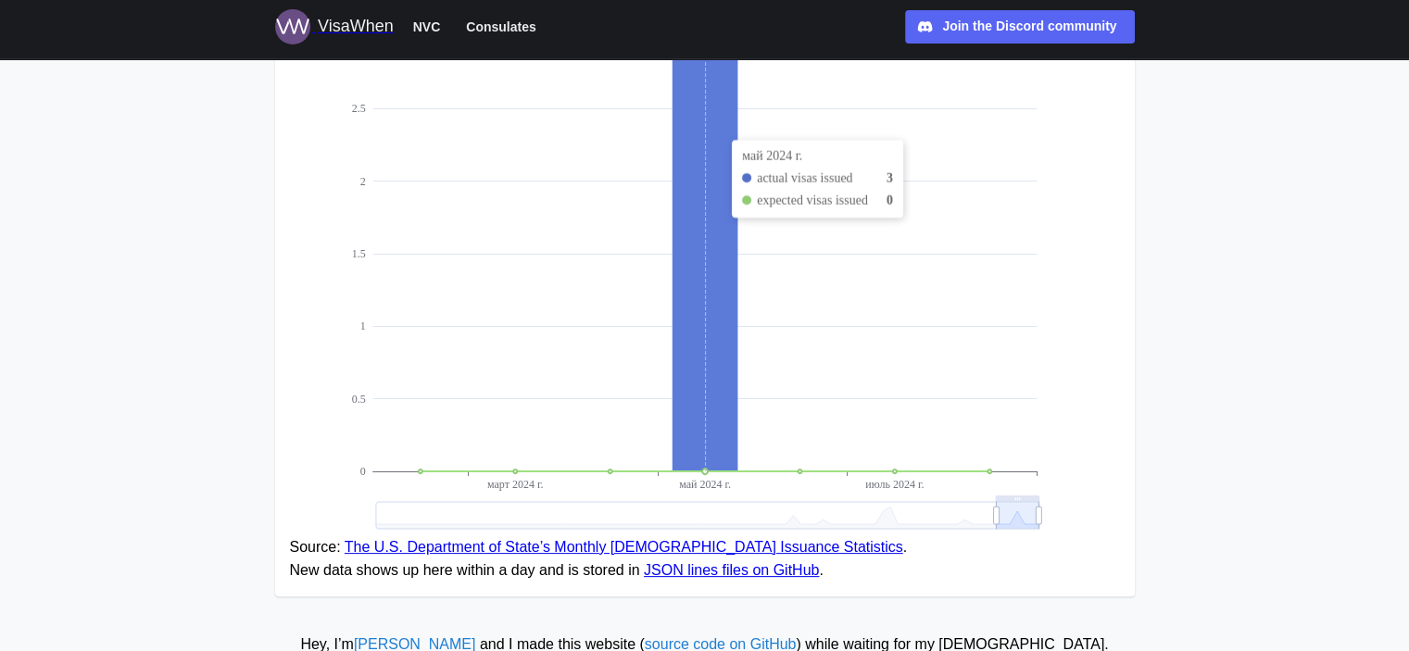
scroll to position [419, 0]
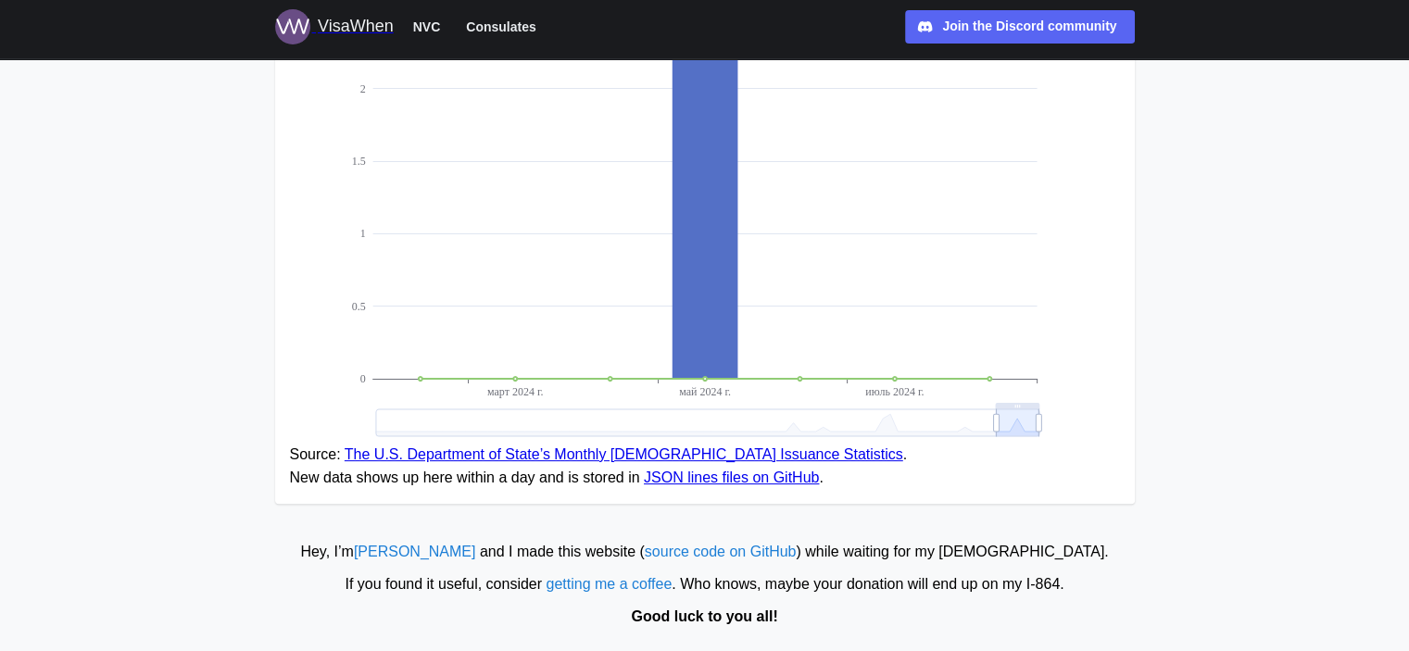
click at [755, 457] on link "The U.S. Department of State’s Monthly [DEMOGRAPHIC_DATA] Issuance Statistics" at bounding box center [624, 455] width 559 height 16
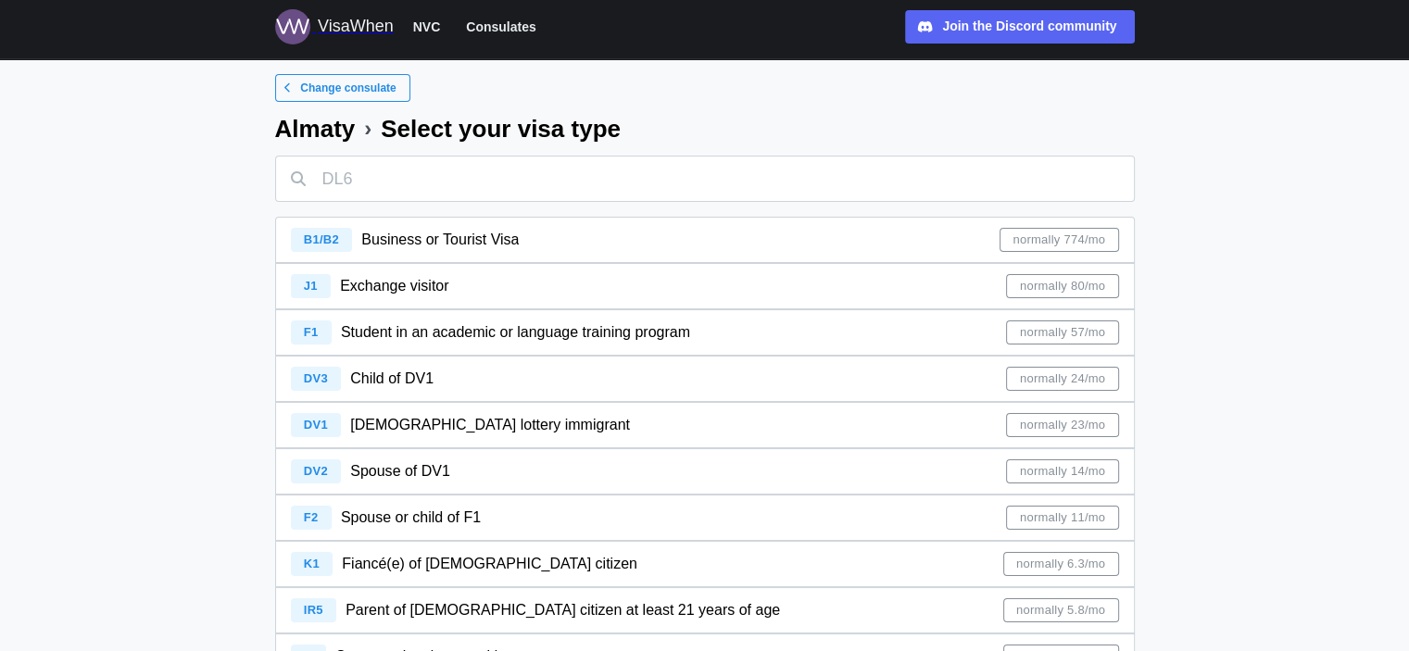
click at [333, 25] on div "VisaWhen" at bounding box center [356, 27] width 76 height 26
